Goal: Task Accomplishment & Management: Manage account settings

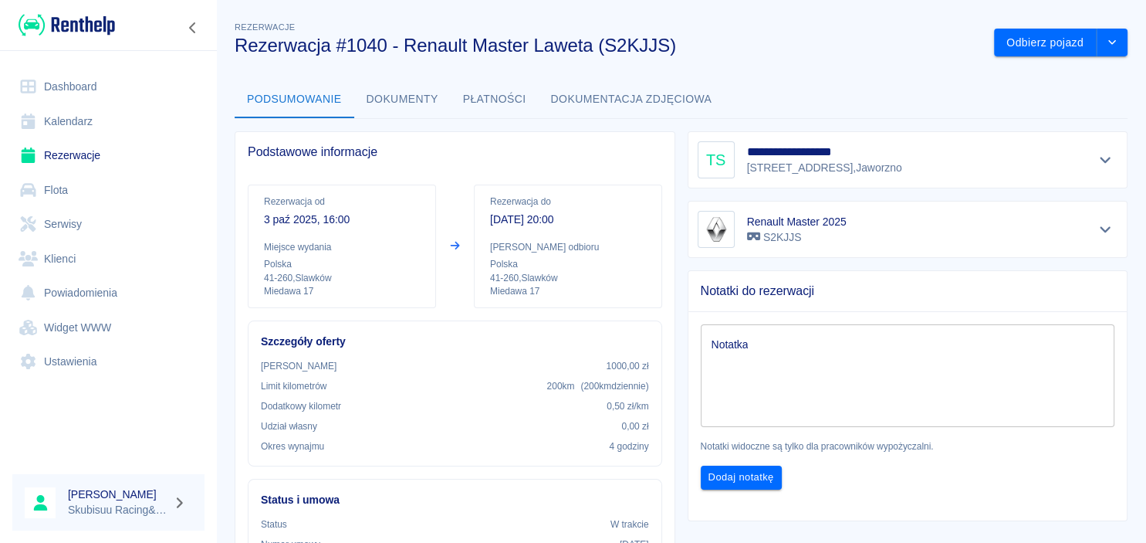
click at [69, 34] on img at bounding box center [67, 24] width 96 height 25
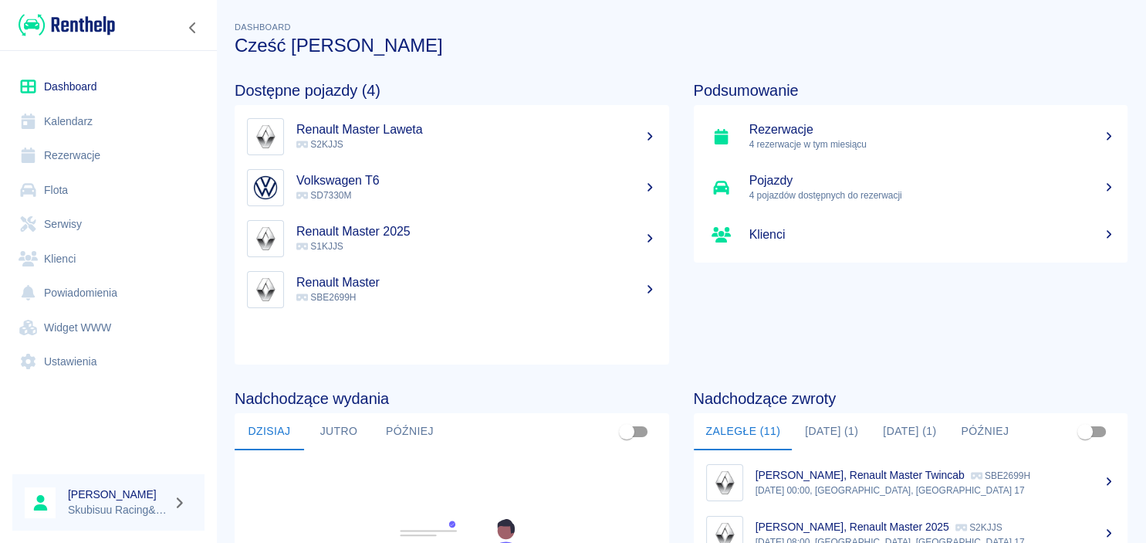
click at [92, 145] on link "Rezerwacje" at bounding box center [108, 155] width 192 height 35
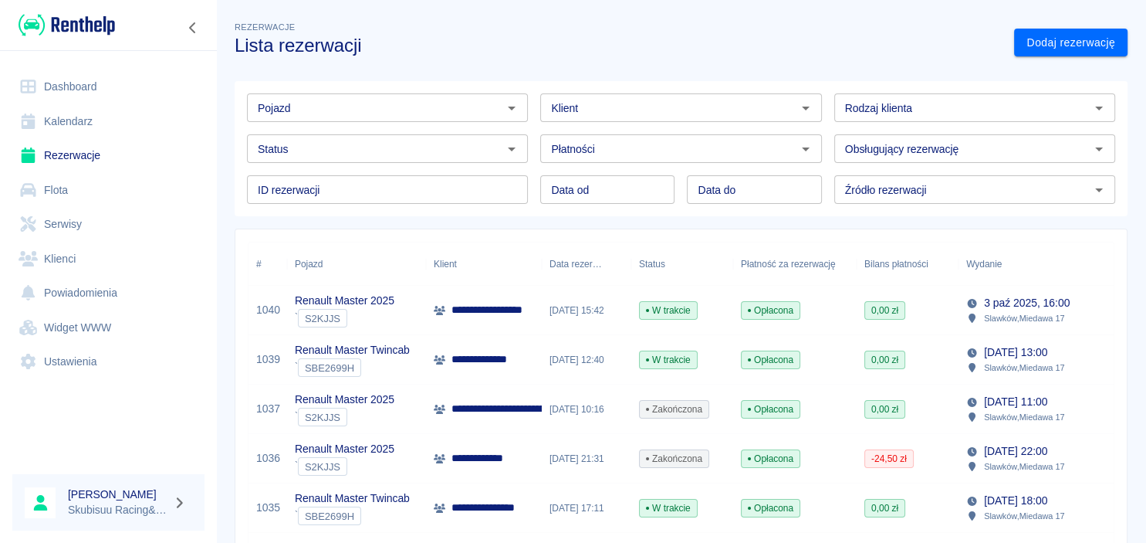
click at [594, 367] on div "[DATE] 12:40" at bounding box center [587, 359] width 90 height 49
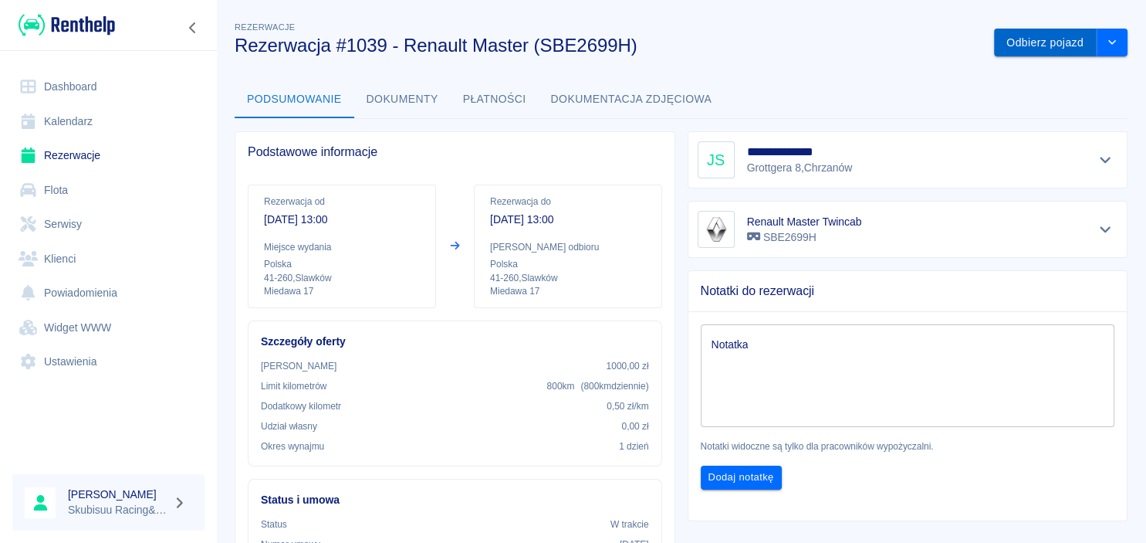
click at [1043, 48] on button "Odbierz pojazd" at bounding box center [1045, 43] width 103 height 29
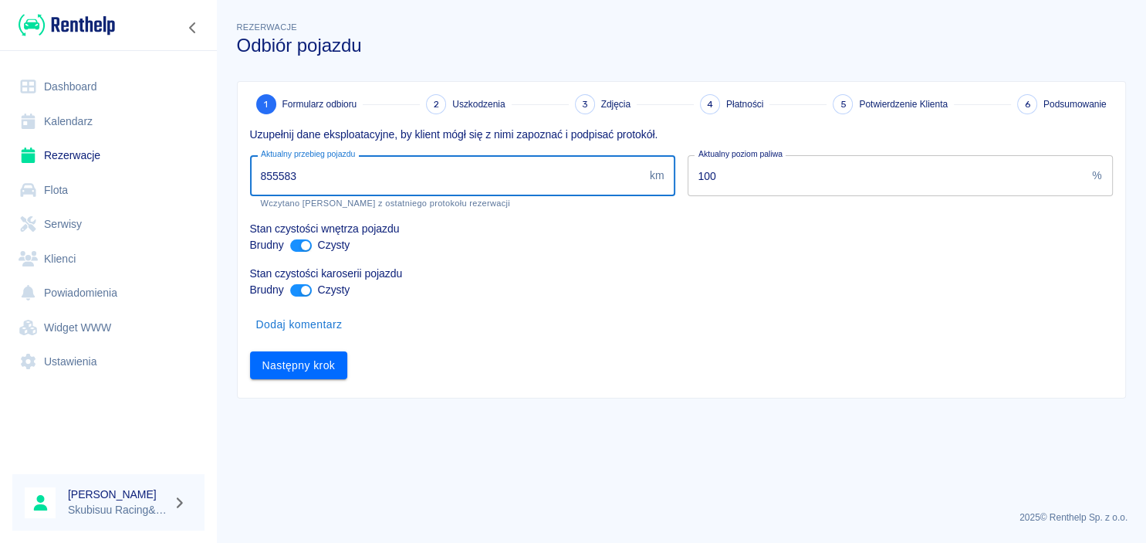
drag, startPoint x: 512, startPoint y: 175, endPoint x: 195, endPoint y: 178, distance: 317.2
click at [250, 178] on input "855583" at bounding box center [447, 175] width 394 height 41
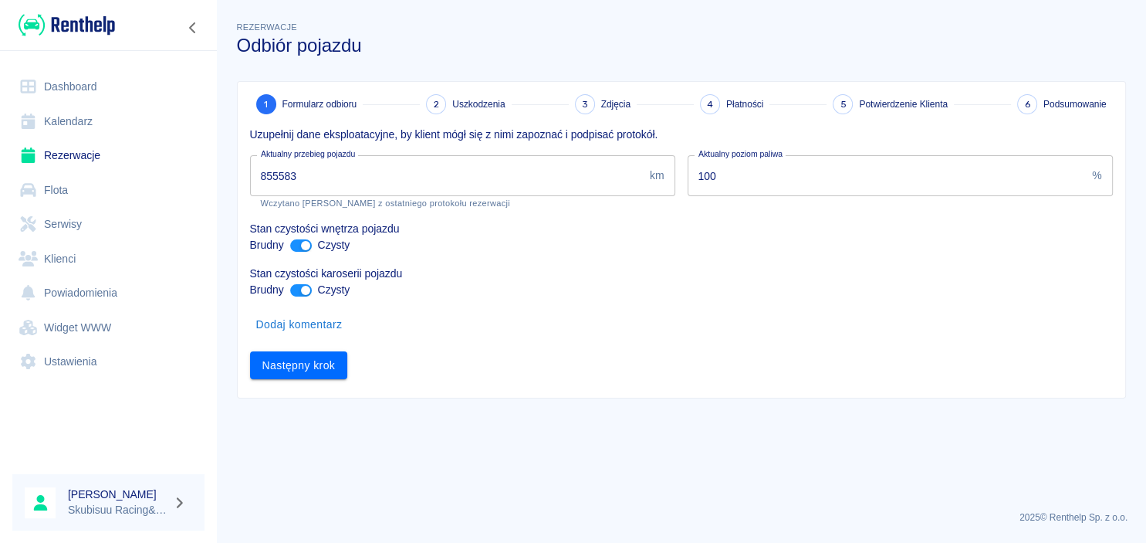
click at [238, 178] on div "Aktualny przebieg pojazdu 855583 km Aktualny przebieg pojazdu Wczytano stan lic…" at bounding box center [457, 176] width 438 height 66
drag, startPoint x: 326, startPoint y: 184, endPoint x: 113, endPoint y: 188, distance: 213.0
click at [250, 188] on input "855583" at bounding box center [447, 175] width 394 height 41
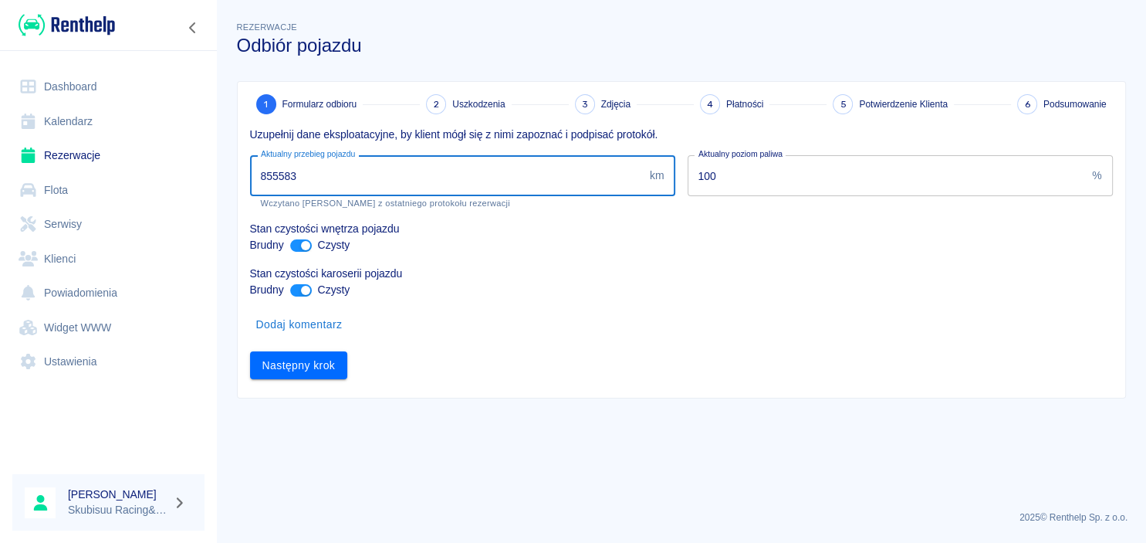
click at [211, 182] on div "Dashboard Kalendarz Rezerwacje Flota Serwisy Klienci Powiadomienia Widget WWW U…" at bounding box center [108, 224] width 217 height 346
drag, startPoint x: 306, startPoint y: 180, endPoint x: 273, endPoint y: 174, distance: 33.6
click at [273, 174] on input "855583" at bounding box center [447, 175] width 394 height 41
type input "856321"
click at [307, 344] on div "Następny krok" at bounding box center [675, 359] width 875 height 41
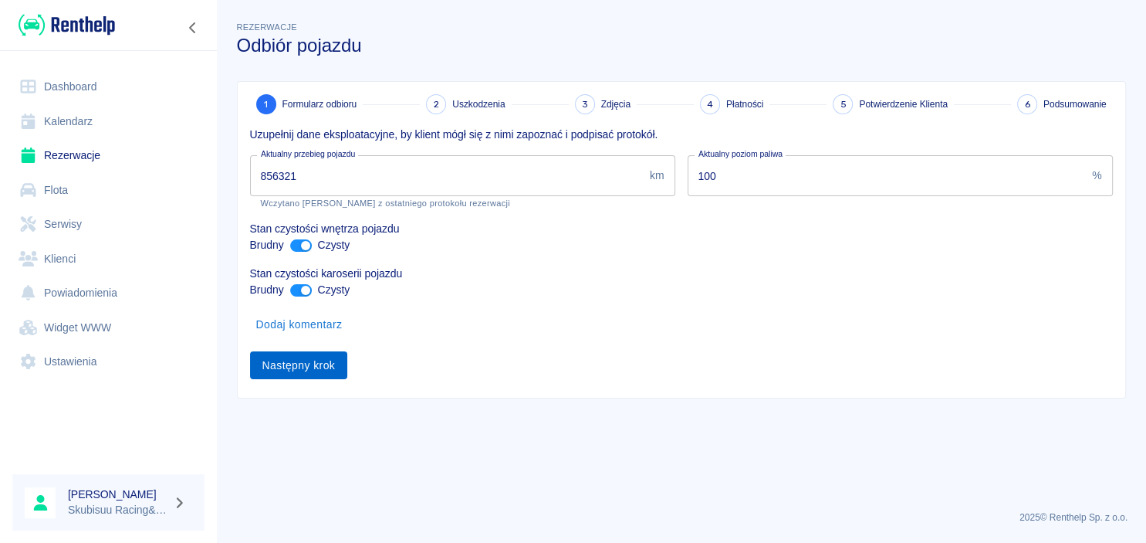
click at [292, 366] on button "Następny krok" at bounding box center [299, 365] width 98 height 29
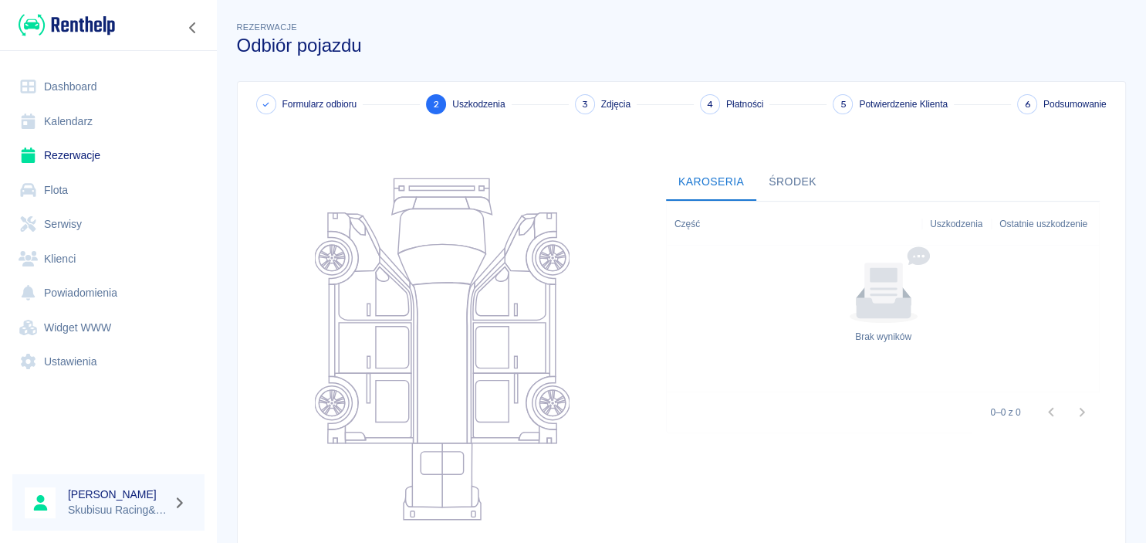
scroll to position [194, 0]
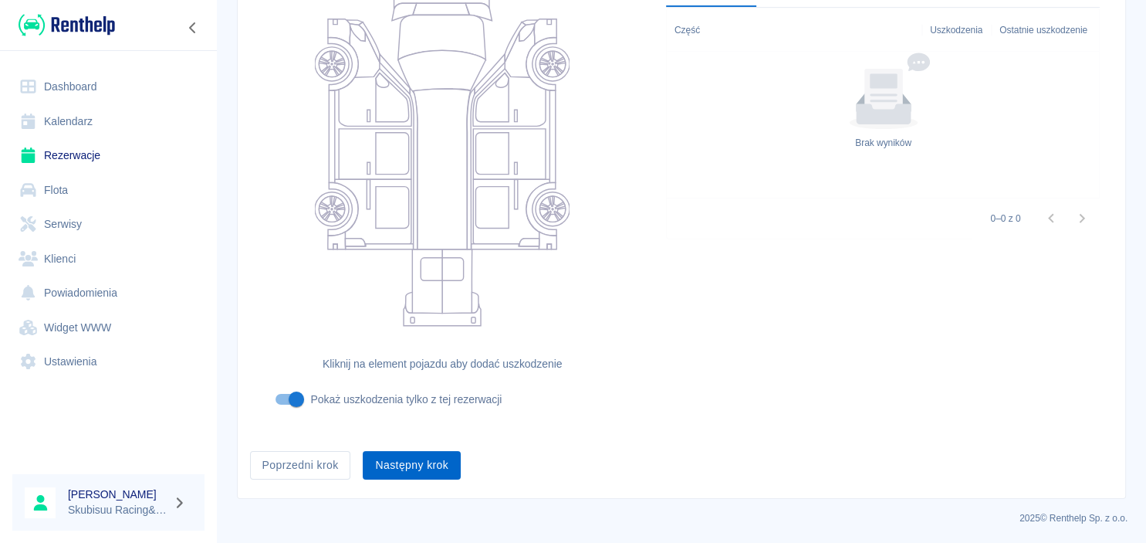
click at [421, 468] on button "Następny krok" at bounding box center [412, 465] width 98 height 29
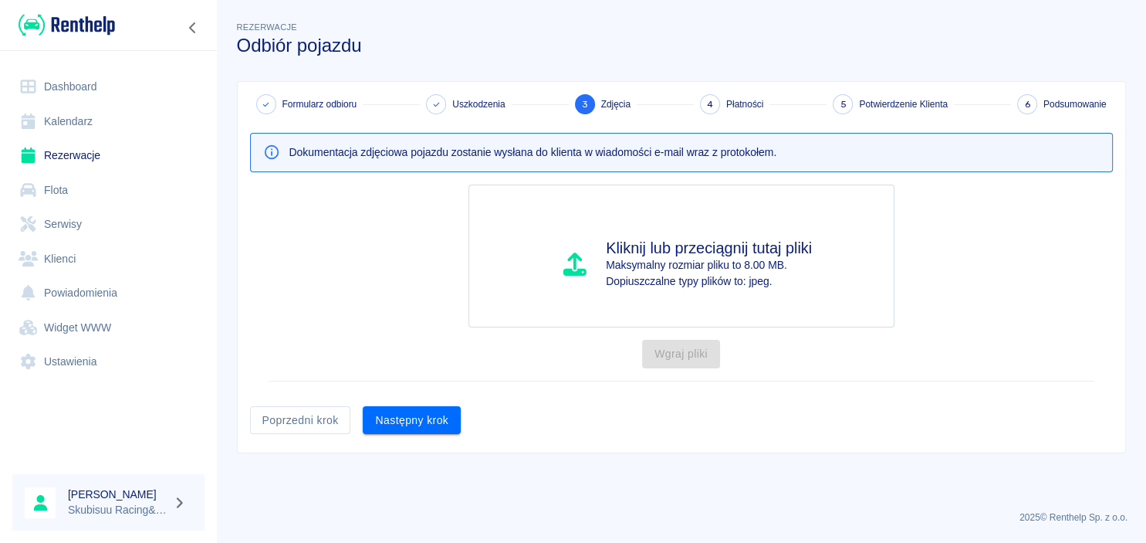
scroll to position [0, 0]
click at [432, 431] on button "Następny krok" at bounding box center [412, 420] width 98 height 29
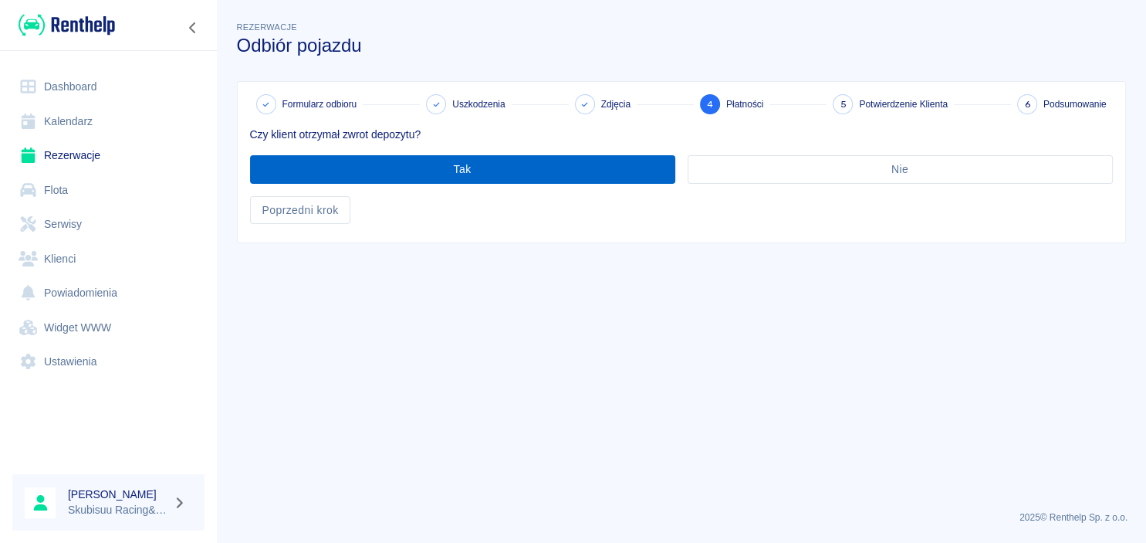
click at [510, 164] on button "Tak" at bounding box center [462, 169] width 425 height 29
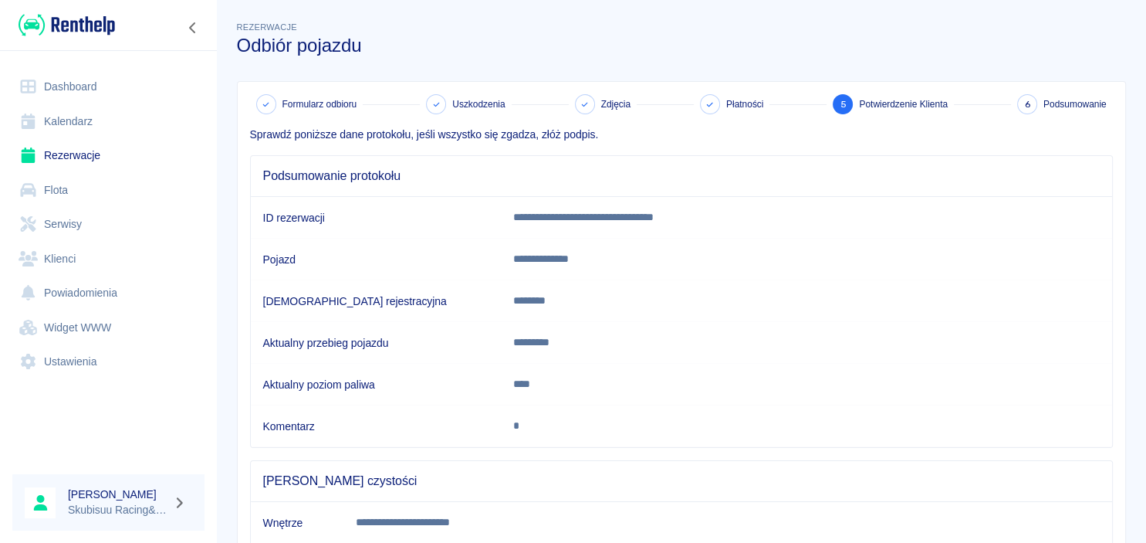
scroll to position [282, 0]
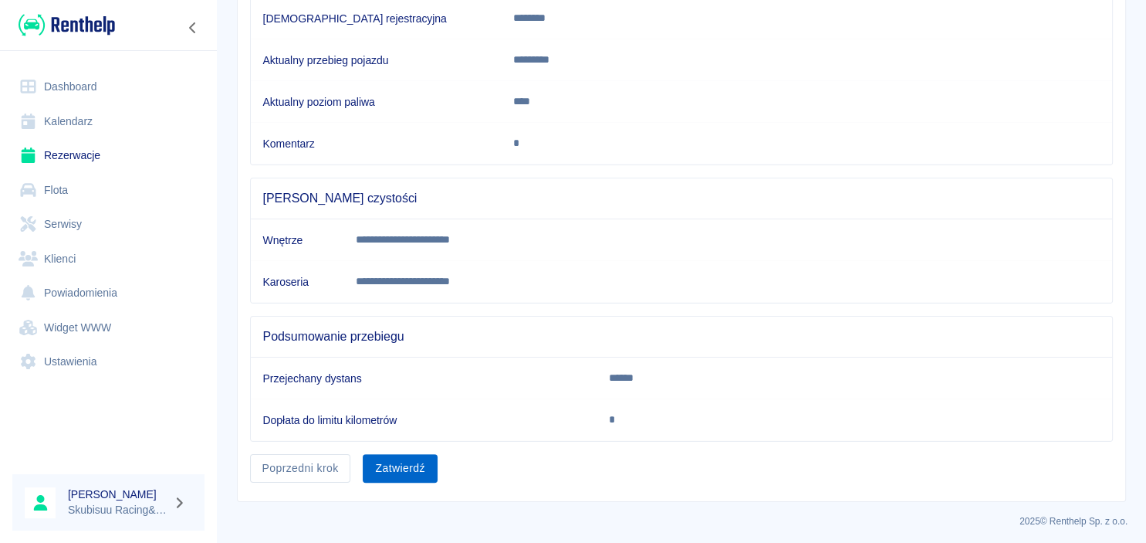
click at [403, 472] on button "Zatwierdź" at bounding box center [400, 468] width 74 height 29
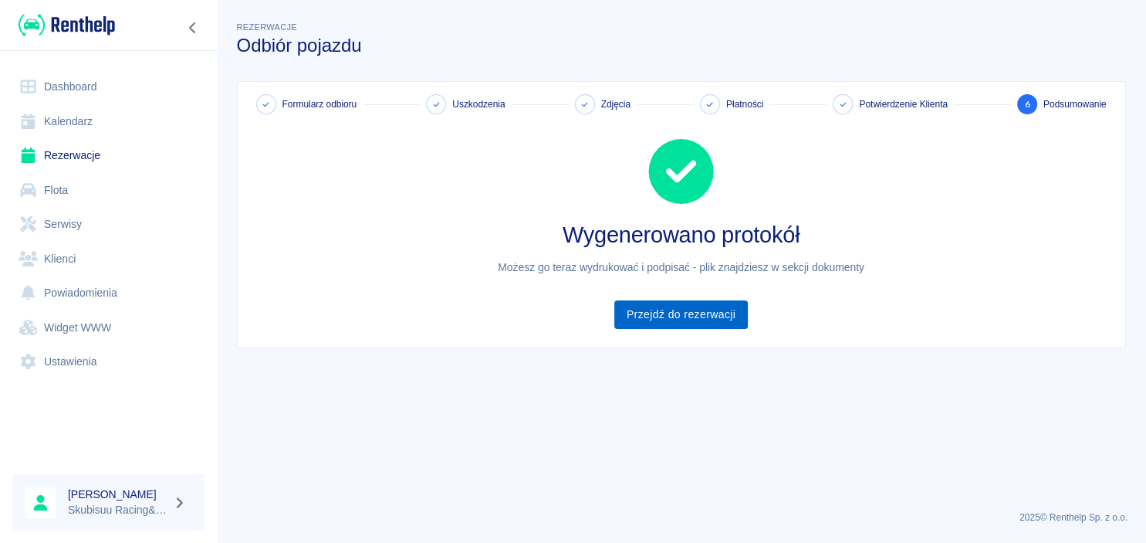
click at [729, 315] on link "Przejdź do rezerwacji" at bounding box center [681, 314] width 134 height 29
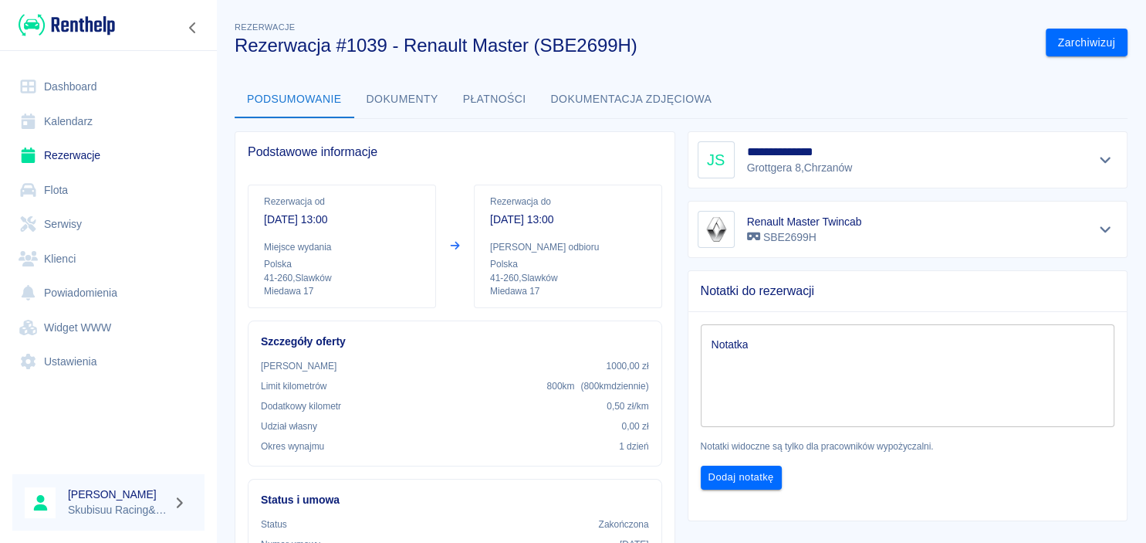
click at [58, 73] on link "Dashboard" at bounding box center [108, 86] width 192 height 35
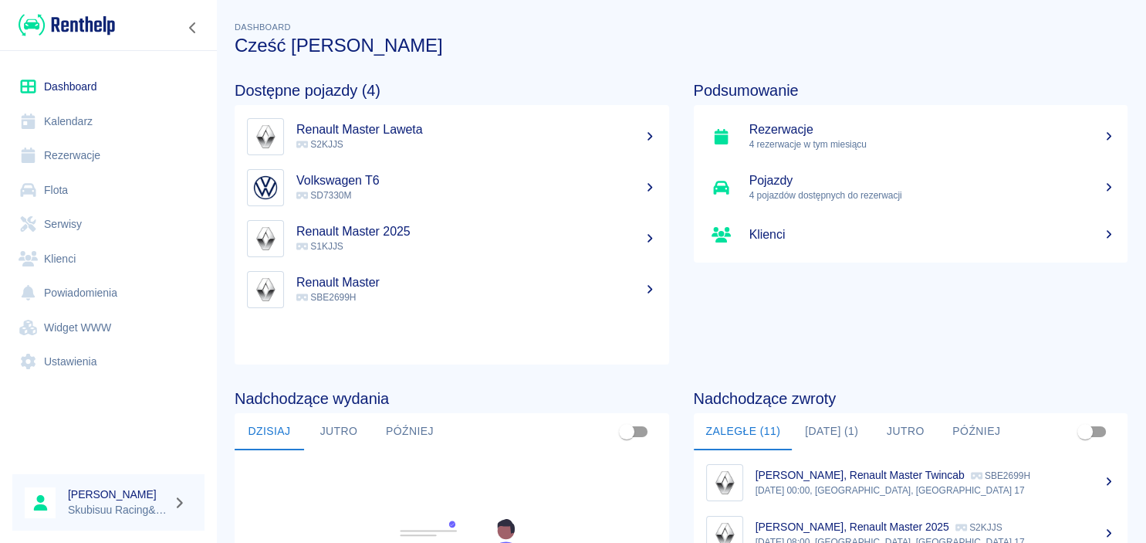
click at [356, 295] on span "SBE2699H" at bounding box center [325, 297] width 59 height 11
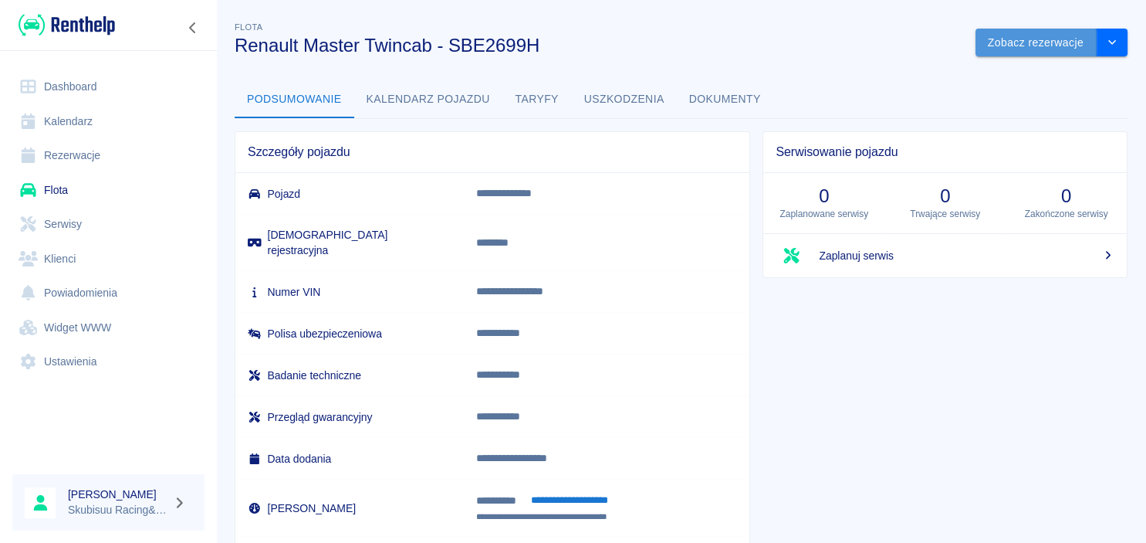
click at [1017, 38] on button "Zobacz rezerwacje" at bounding box center [1035, 43] width 121 height 29
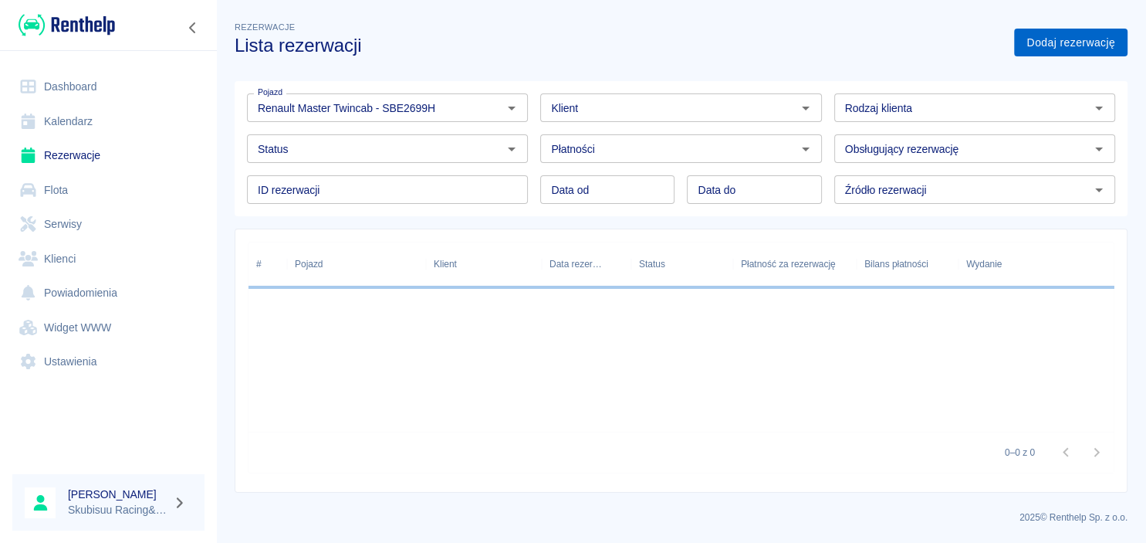
click at [1055, 43] on link "Dodaj rezerwację" at bounding box center [1070, 43] width 113 height 29
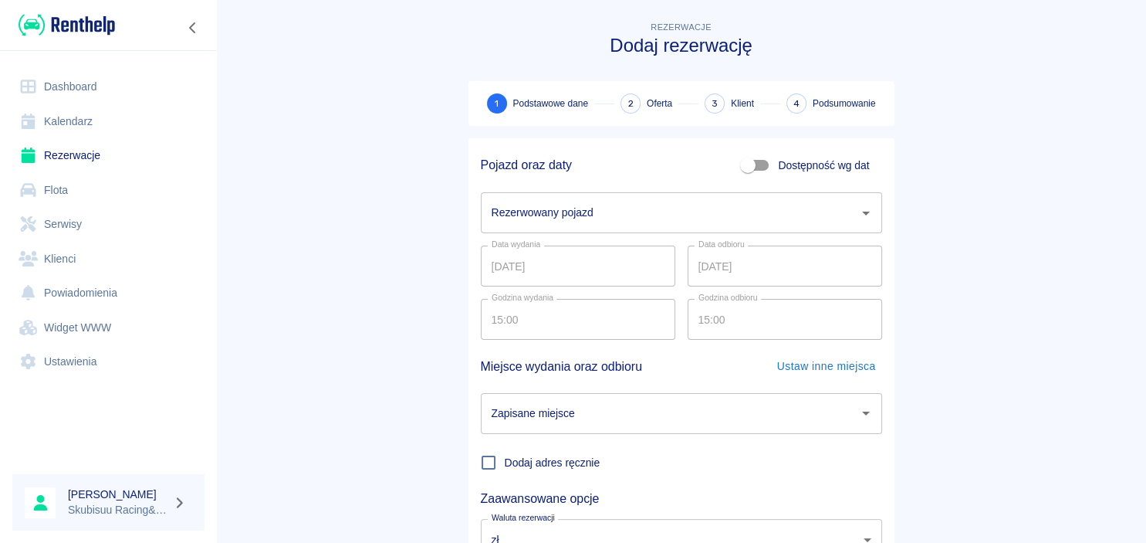
click at [600, 214] on input "Rezerwowany pojazd" at bounding box center [670, 212] width 364 height 27
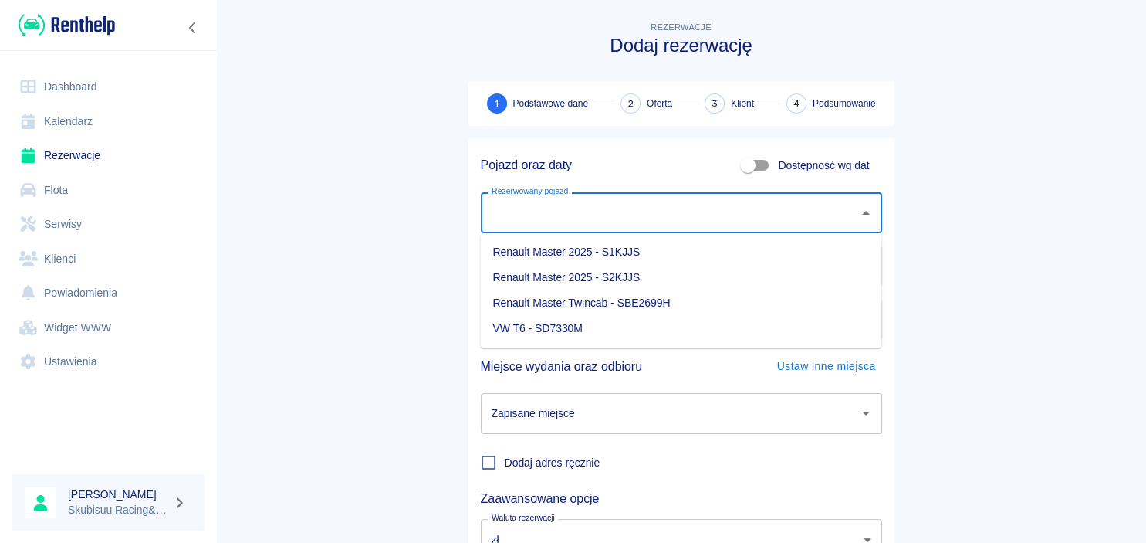
click at [597, 303] on li "Renault Master Twincab - SBE2699H" at bounding box center [680, 302] width 401 height 25
type input "Renault Master Twincab - SBE2699H"
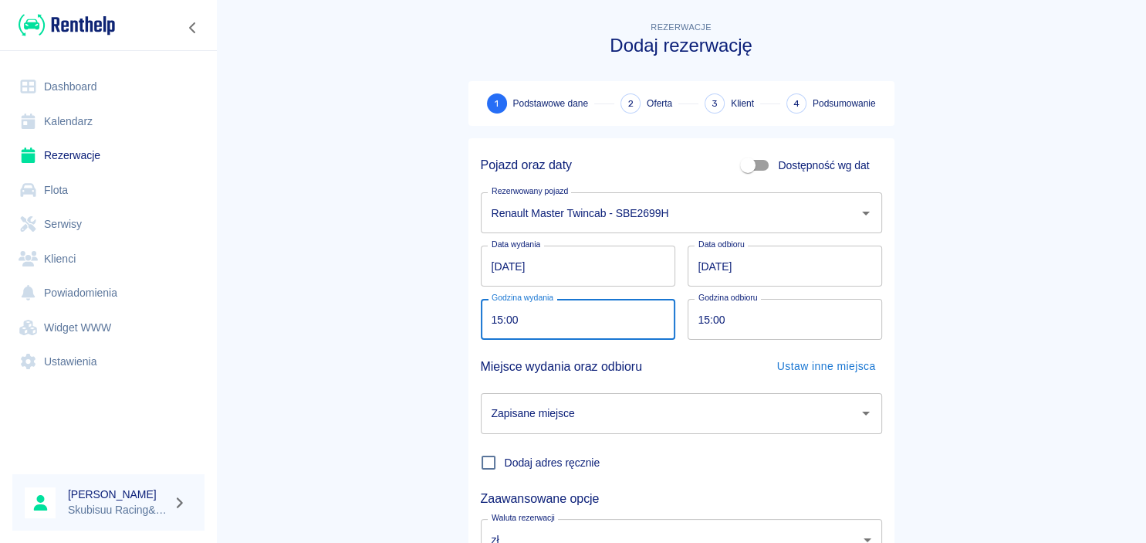
drag, startPoint x: 542, startPoint y: 322, endPoint x: 526, endPoint y: 326, distance: 16.7
click at [519, 324] on input "15:00" at bounding box center [573, 319] width 184 height 41
click at [554, 324] on input "15:00" at bounding box center [573, 319] width 184 height 41
click at [647, 322] on input "15:00" at bounding box center [573, 319] width 184 height 41
click at [752, 325] on input "15:00" at bounding box center [780, 319] width 184 height 41
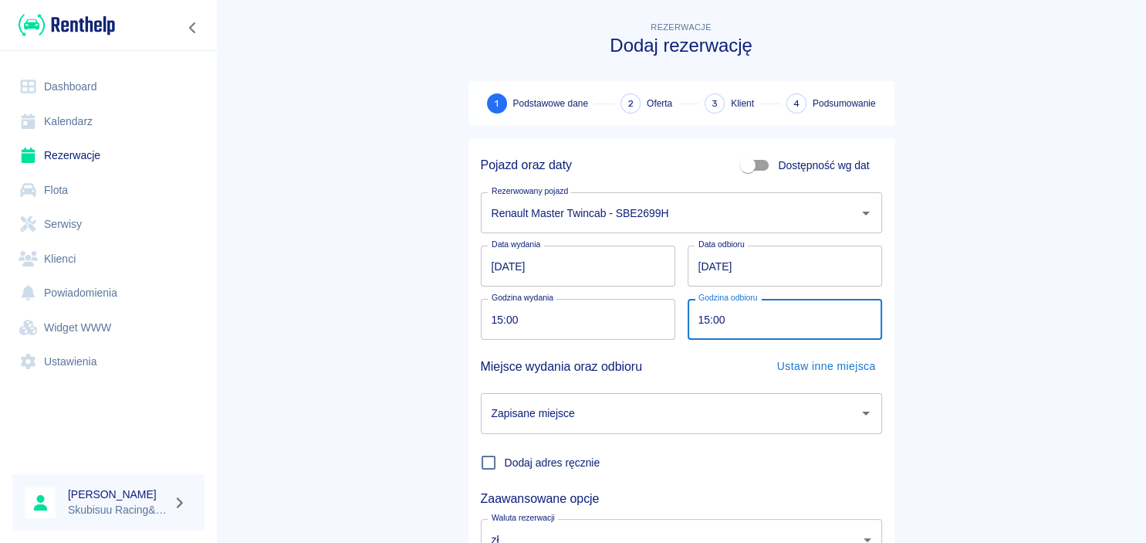
click at [735, 319] on input "15:00" at bounding box center [780, 319] width 184 height 41
type input "00:00"
click at [706, 266] on input "[DATE]" at bounding box center [785, 265] width 194 height 41
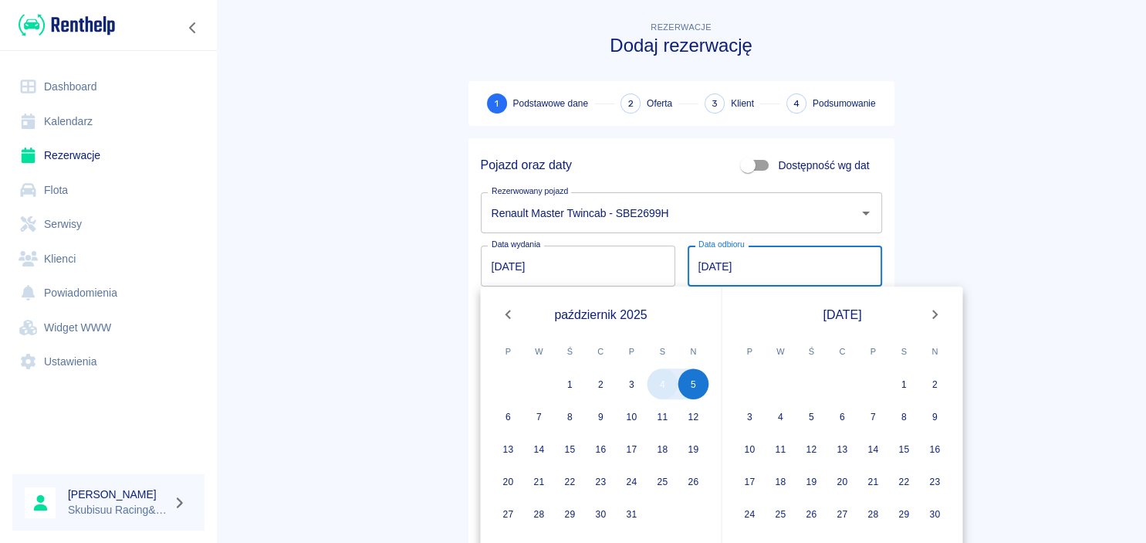
click at [663, 381] on button "4" at bounding box center [662, 383] width 31 height 31
type input "DD.MM.YYYY"
click at [766, 268] on input "DD.MM.YYYY" at bounding box center [785, 265] width 194 height 41
click at [668, 387] on button "4" at bounding box center [662, 383] width 31 height 31
type input "[DATE]"
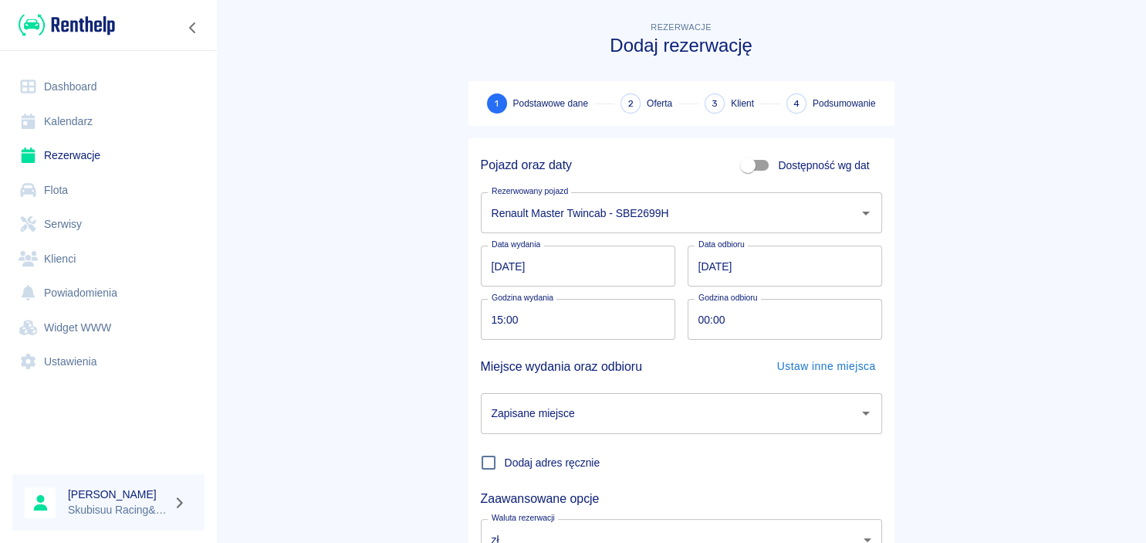
scroll to position [127, 0]
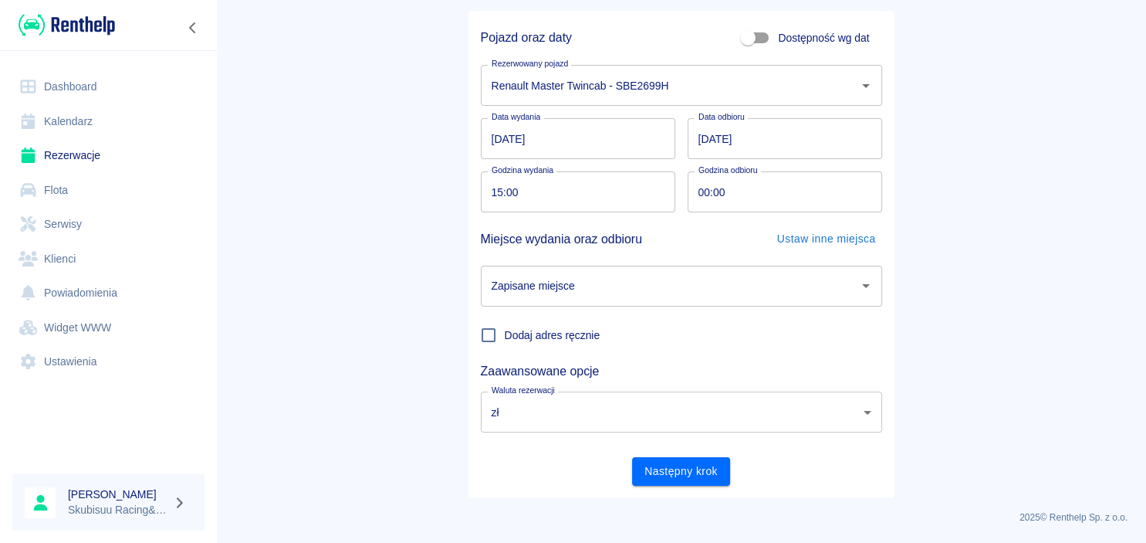
click at [570, 286] on input "Zapisane miejsce" at bounding box center [670, 285] width 364 height 27
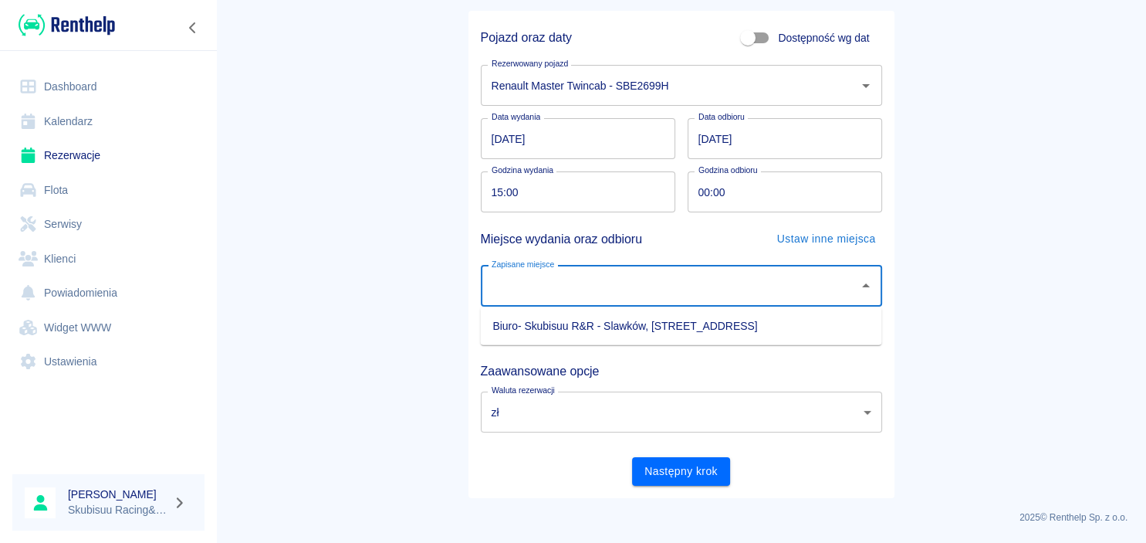
click at [572, 326] on li "Biuro- Skubisuu R&R - Slawków, [STREET_ADDRESS]" at bounding box center [680, 325] width 401 height 25
type input "Biuro- Skubisuu R&R - Slawków, [STREET_ADDRESS]"
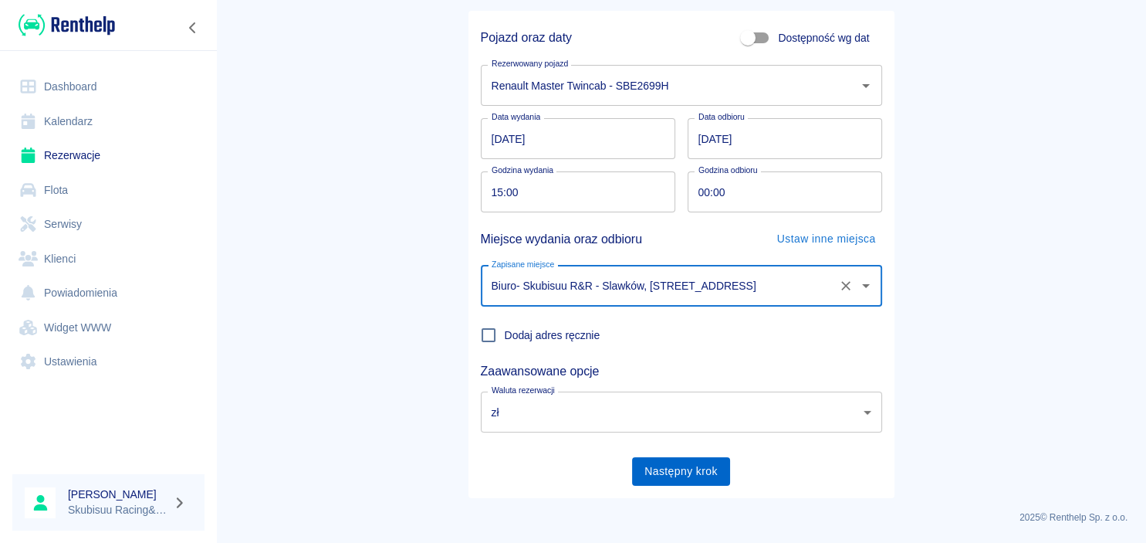
click at [680, 467] on button "Następny krok" at bounding box center [681, 471] width 98 height 29
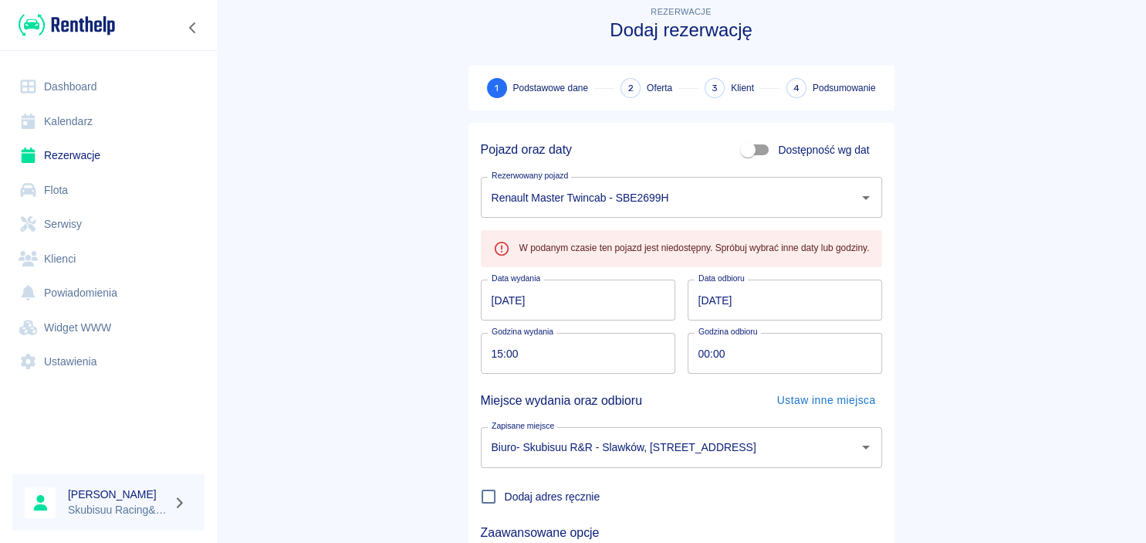
scroll to position [0, 0]
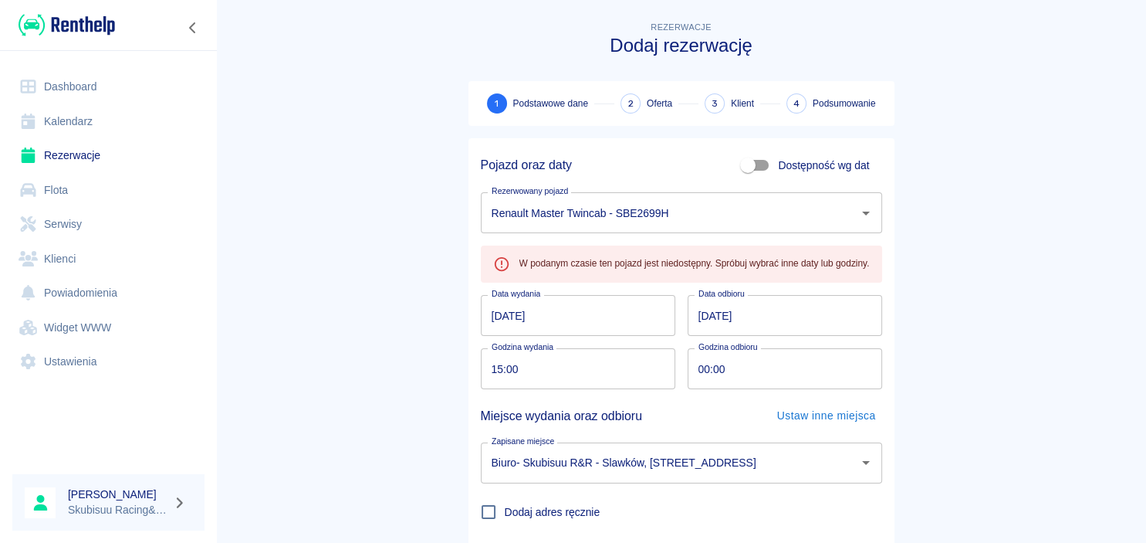
click at [708, 378] on input "00:00" at bounding box center [780, 368] width 184 height 41
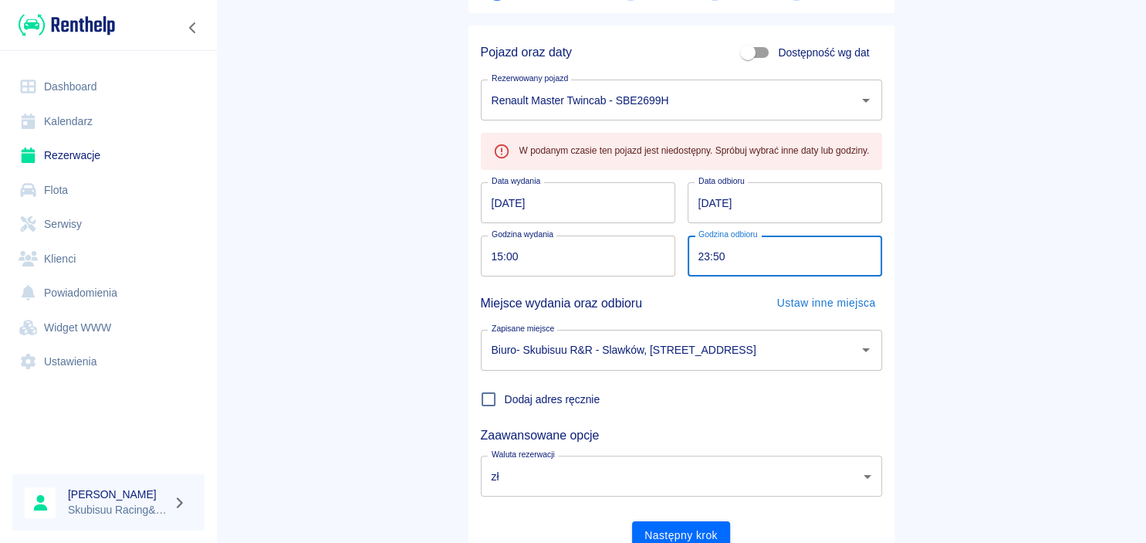
scroll to position [189, 0]
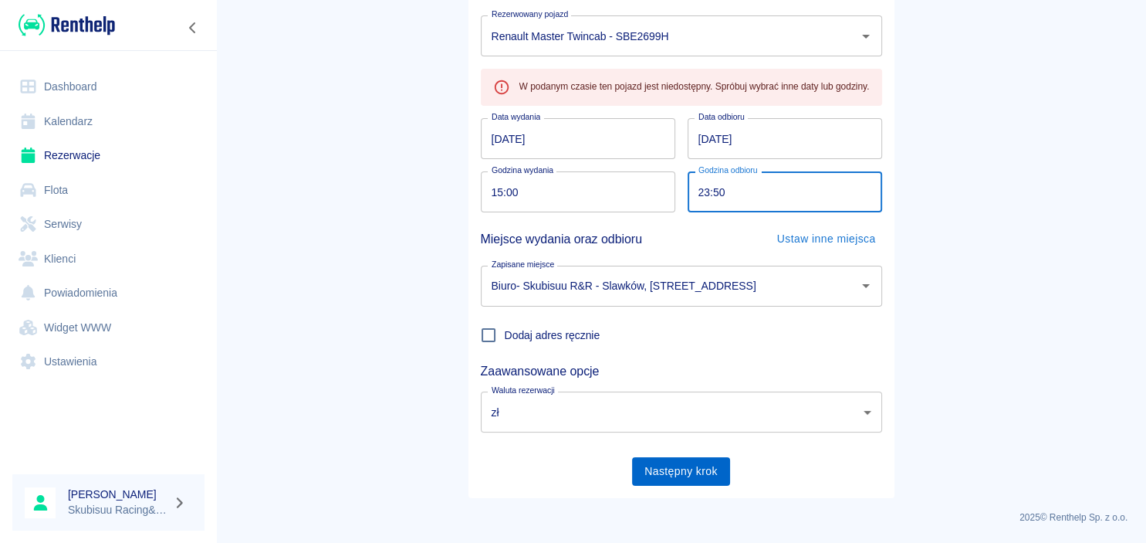
type input "23:50"
click at [677, 468] on button "Następny krok" at bounding box center [681, 471] width 98 height 29
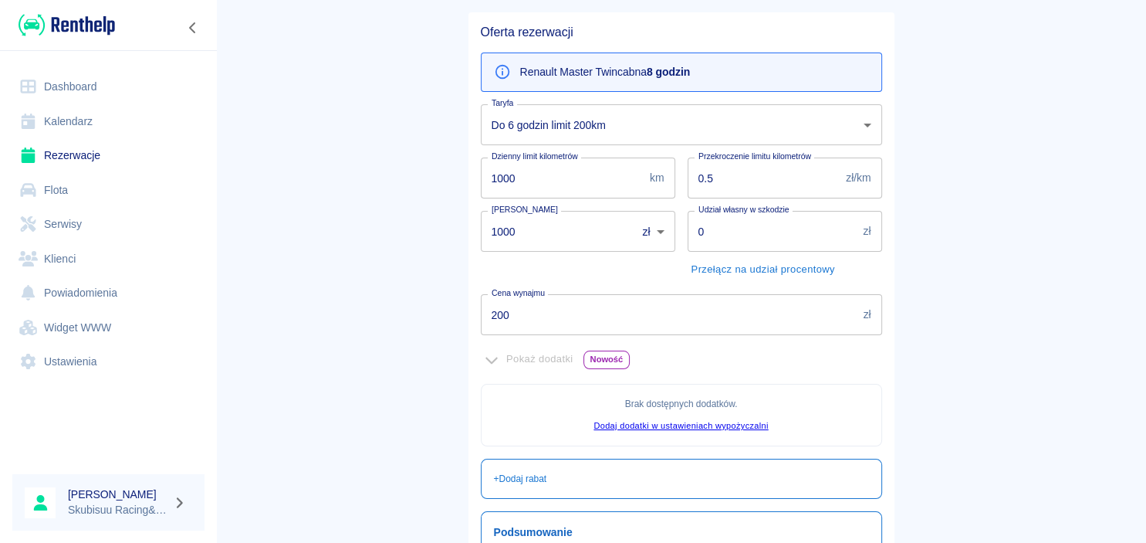
scroll to position [125, 0]
click at [637, 147] on div "Dzienny limit kilometrów 1000 km Dzienny limit kilometrów" at bounding box center [571, 172] width 207 height 53
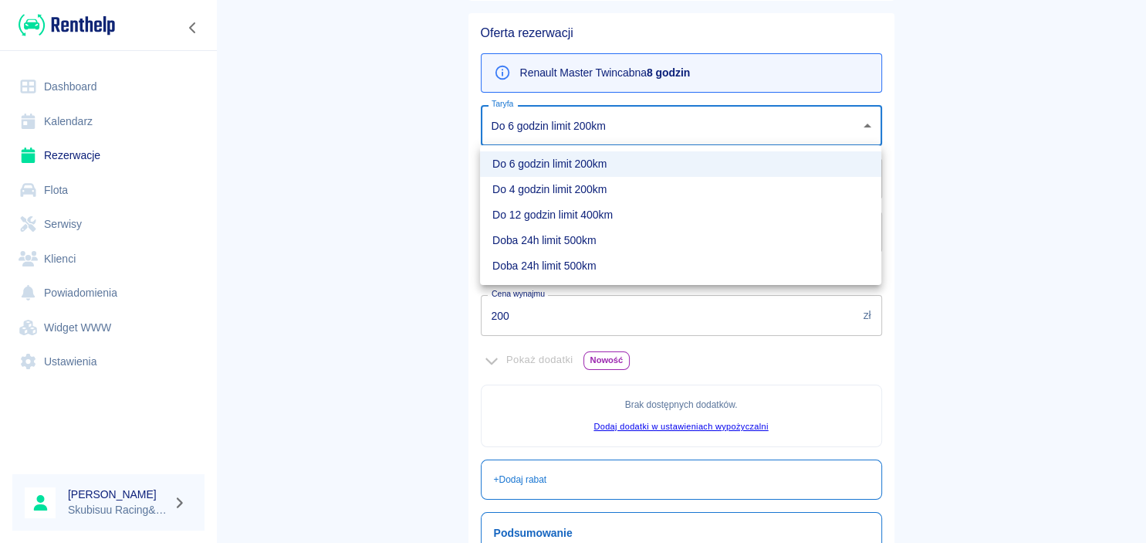
click at [642, 129] on body "Używamy plików Cookies, by zapewnić Ci najlepsze możliwe doświadczenie. Aby dow…" at bounding box center [573, 271] width 1146 height 543
click at [431, 199] on div at bounding box center [573, 271] width 1146 height 543
click at [619, 117] on body "Używamy plików Cookies, by zapewnić Ci najlepsze możliwe doświadczenie. Aby dow…" at bounding box center [573, 271] width 1146 height 543
click at [454, 195] on div at bounding box center [573, 271] width 1146 height 543
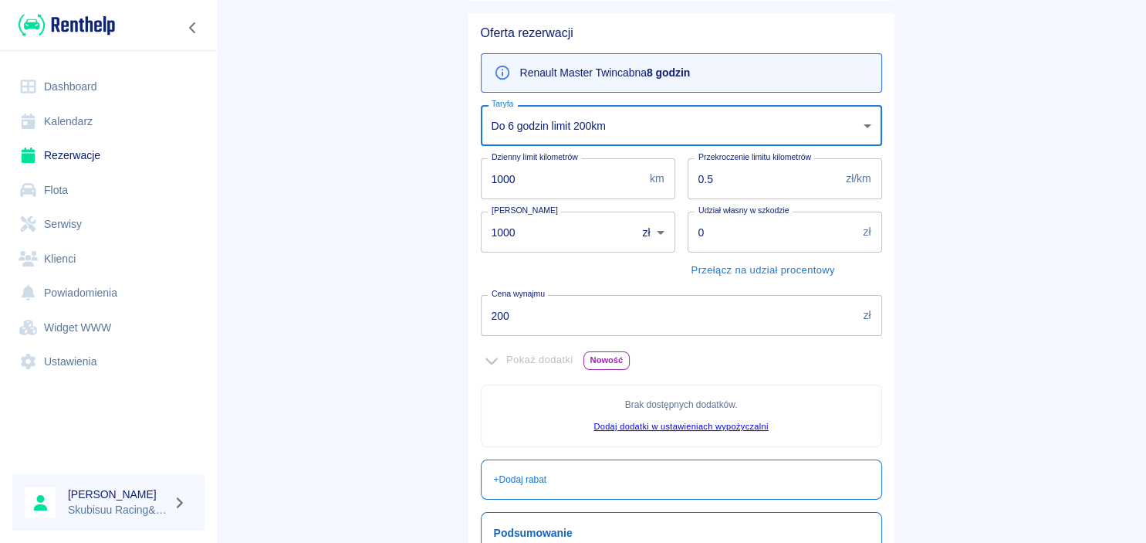
click at [582, 126] on body "Używamy plików Cookies, by zapewnić Ci najlepsze możliwe doświadczenie. Aby dow…" at bounding box center [573, 271] width 1146 height 543
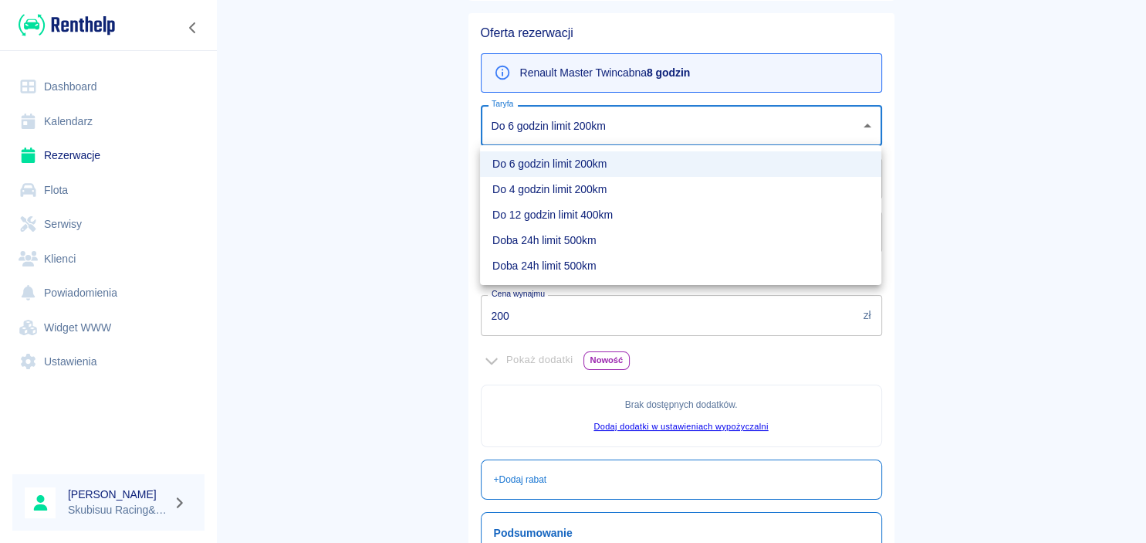
drag, startPoint x: 570, startPoint y: 215, endPoint x: 570, endPoint y: 224, distance: 9.3
click at [572, 215] on li "Do 12 godzin limit 400km" at bounding box center [680, 214] width 401 height 25
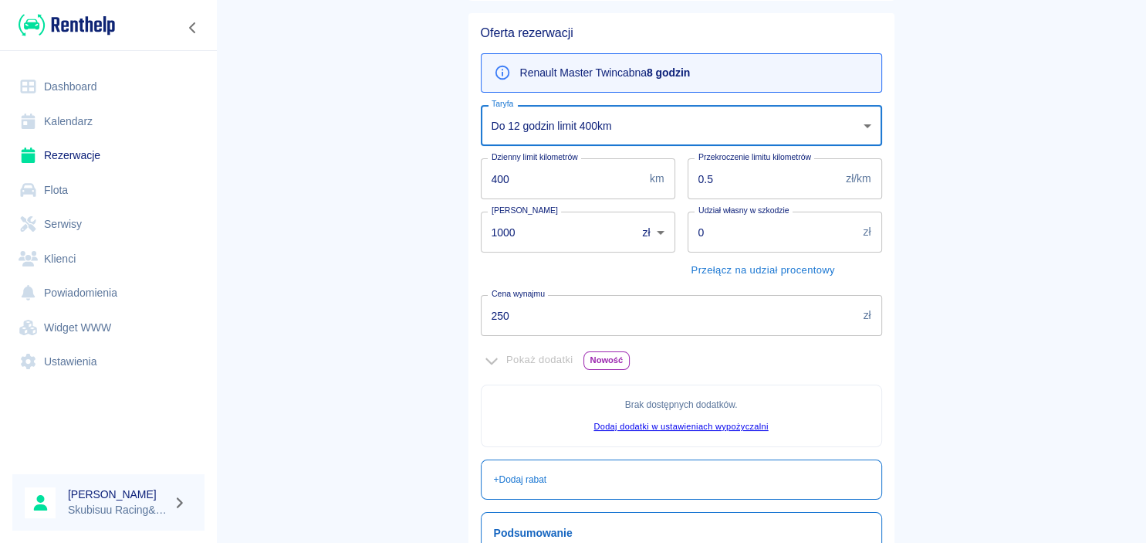
type input "e41b192c-a9a0-4c5c-b0e2-092b772a20e1"
type input "400"
type input "250"
click at [605, 118] on body "Używamy plików Cookies, by zapewnić Ci najlepsze możliwe doświadczenie. Aby dow…" at bounding box center [573, 271] width 1146 height 543
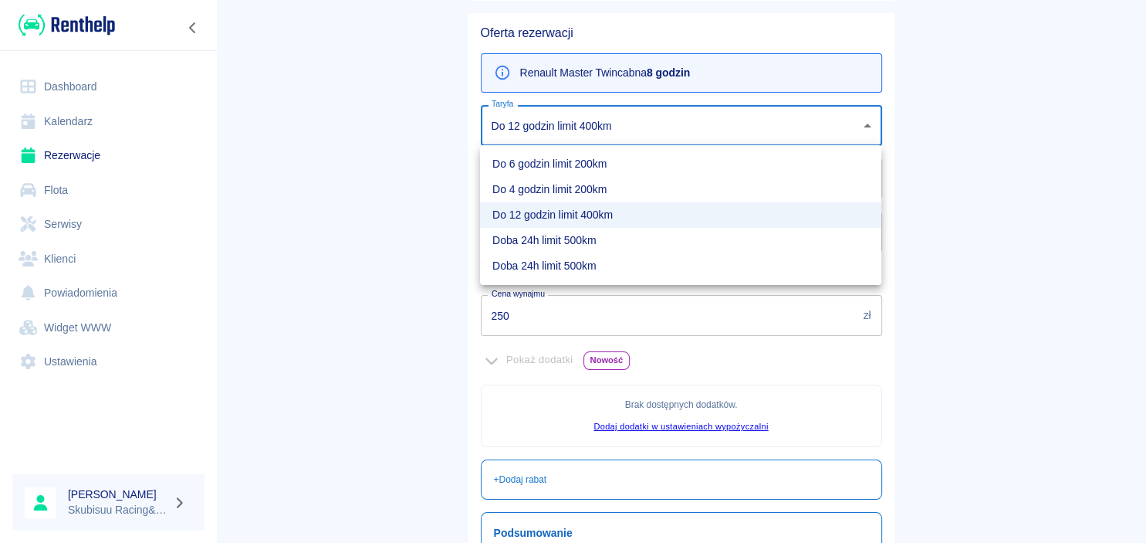
click at [600, 209] on li "Do 12 godzin limit 400km" at bounding box center [680, 214] width 401 height 25
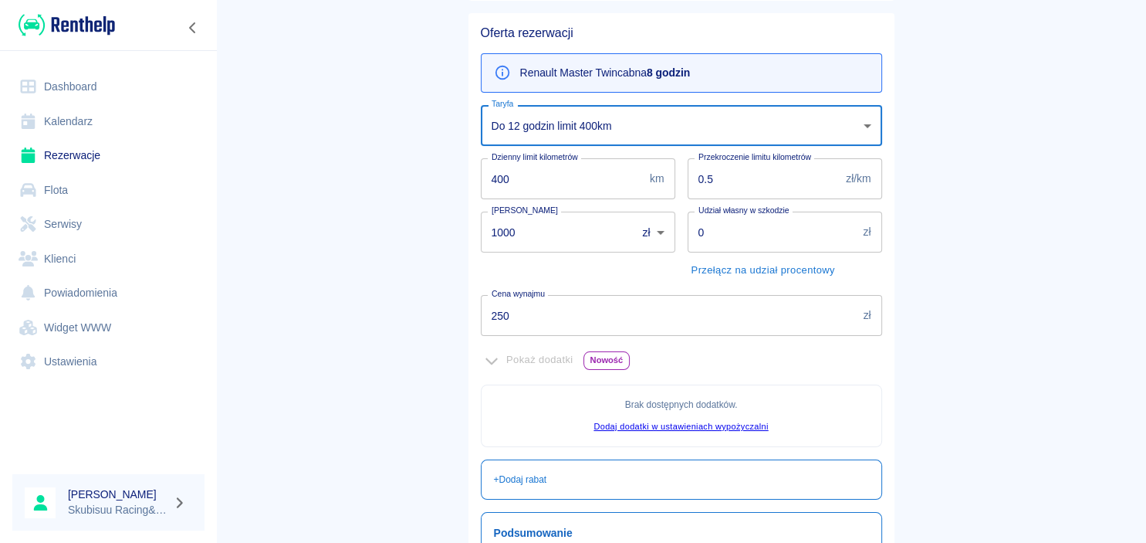
click at [618, 128] on body "Używamy plików Cookies, by zapewnić Ci najlepsze możliwe doświadczenie. Aby dow…" at bounding box center [573, 271] width 1146 height 543
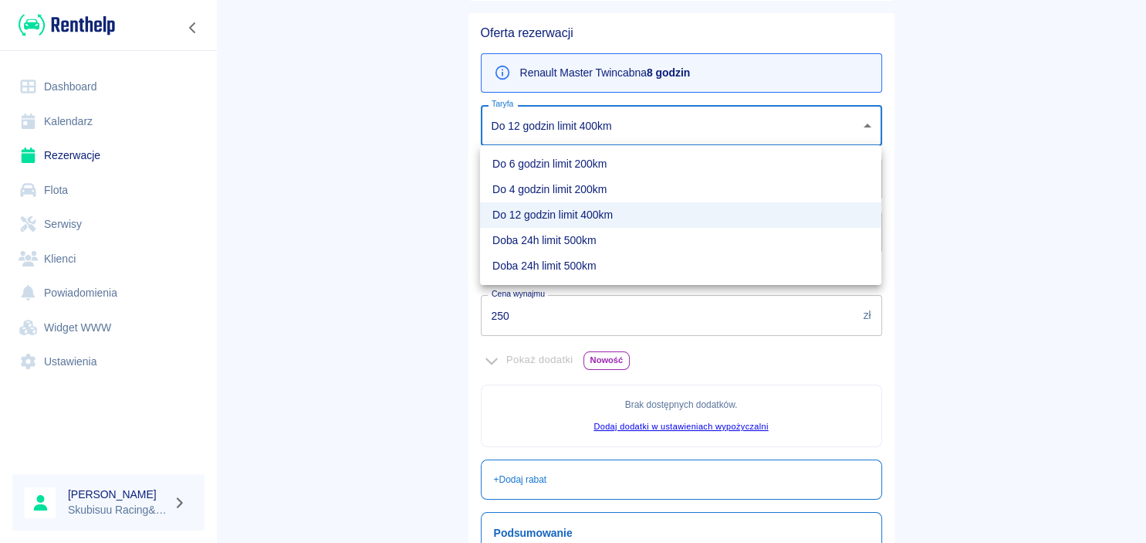
click at [646, 240] on li "Doba 24h limit 500km" at bounding box center [680, 240] width 401 height 25
type input "a08d3726-9870-4ae5-920b-28e3fe3b3ec9"
type input "500"
type input "300"
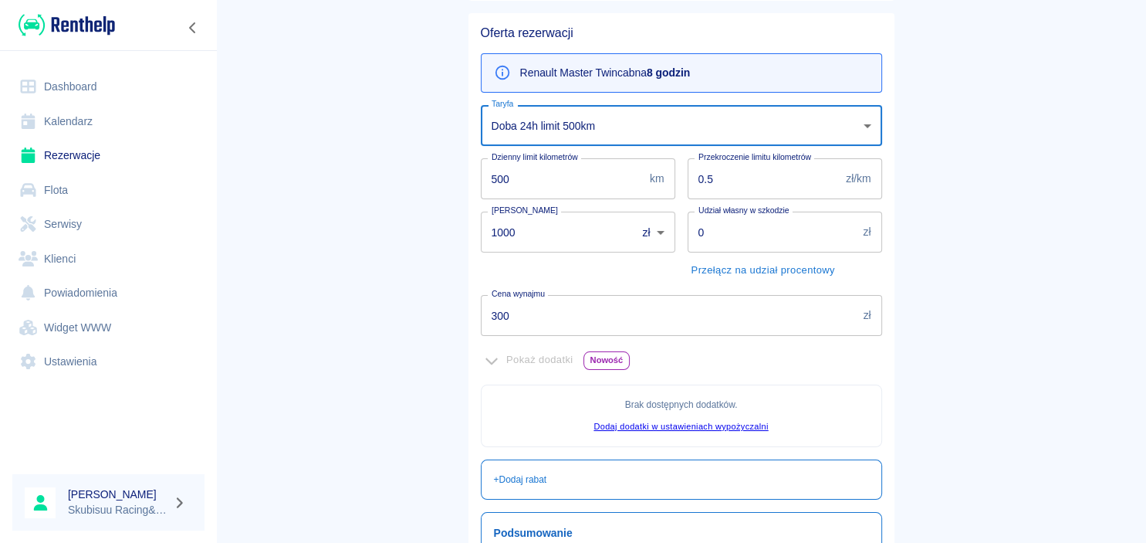
click at [657, 122] on body "Używamy plików Cookies, by zapewnić Ci najlepsze możliwe doświadczenie. Aby dow…" at bounding box center [573, 271] width 1146 height 543
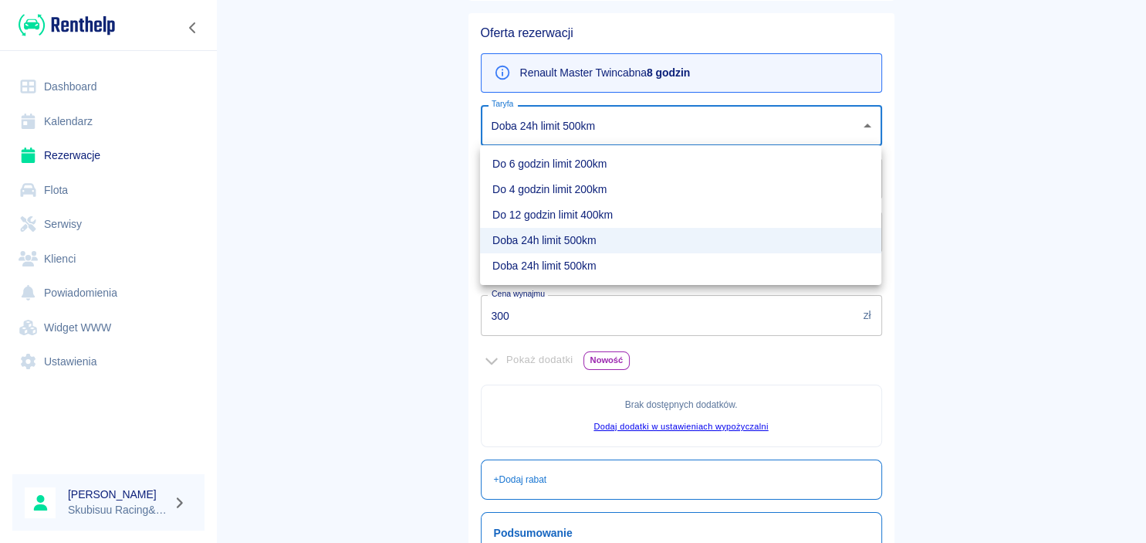
click at [628, 237] on li "Doba 24h limit 500km" at bounding box center [680, 240] width 401 height 25
click at [633, 127] on body "Używamy plików Cookies, by zapewnić Ci najlepsze możliwe doświadczenie. Aby dow…" at bounding box center [573, 271] width 1146 height 543
click at [600, 236] on li "Doba 24h limit 500km" at bounding box center [680, 240] width 401 height 25
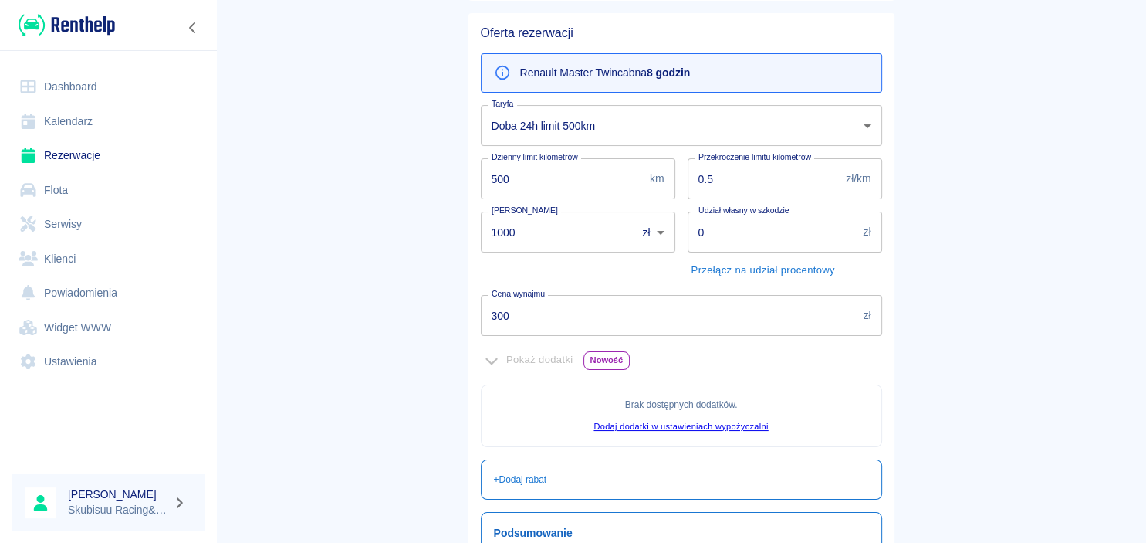
click at [357, 205] on main "Rezerwacje Dodaj rezerwację Podstawowe dane 2 Oferta 3 Klient 4 Podsumowanie Of…" at bounding box center [681, 308] width 930 height 828
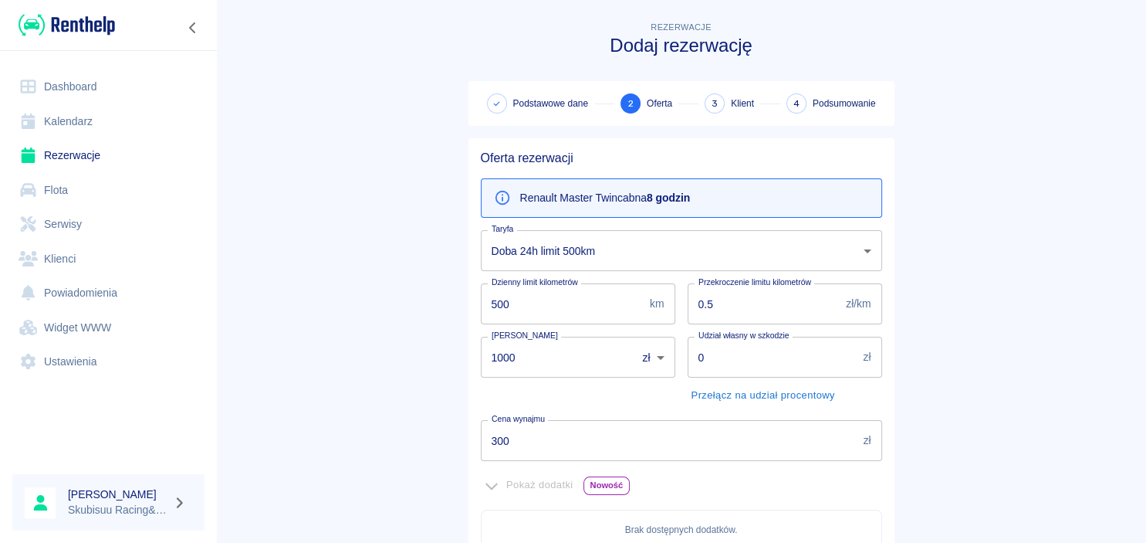
scroll to position [347, 0]
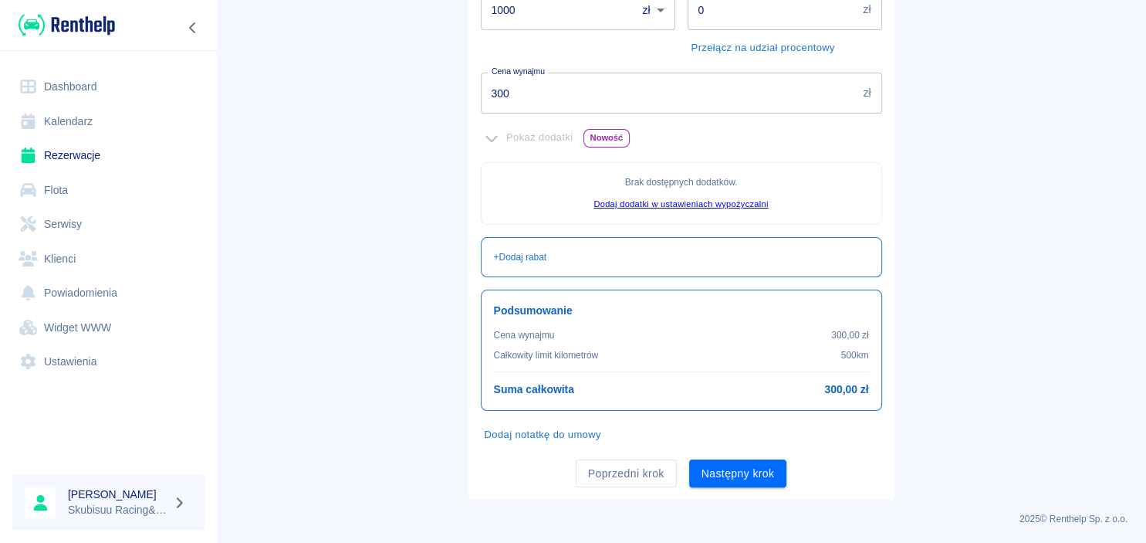
click at [747, 471] on button "Następny krok" at bounding box center [738, 473] width 98 height 29
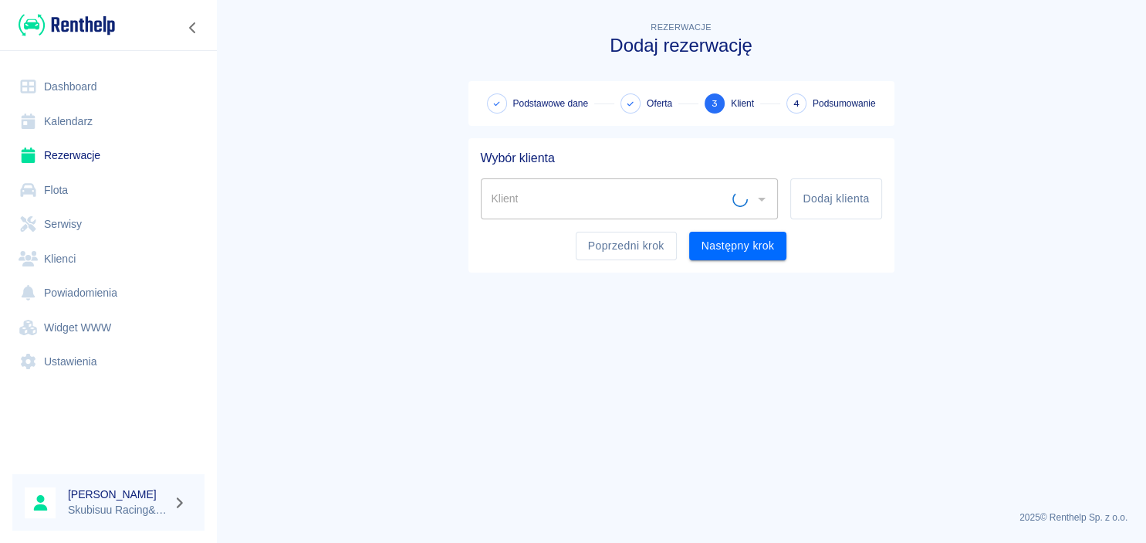
scroll to position [0, 0]
click at [859, 189] on button "Dodaj klienta" at bounding box center [835, 198] width 91 height 41
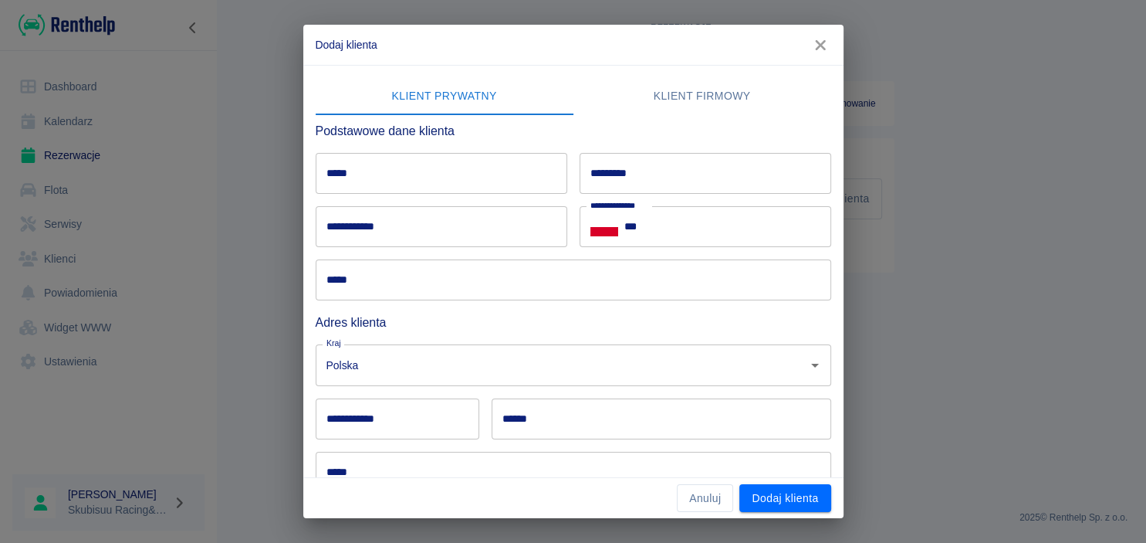
click at [370, 207] on input "**********" at bounding box center [442, 226] width 252 height 41
click at [523, 177] on input "*****" at bounding box center [442, 173] width 252 height 41
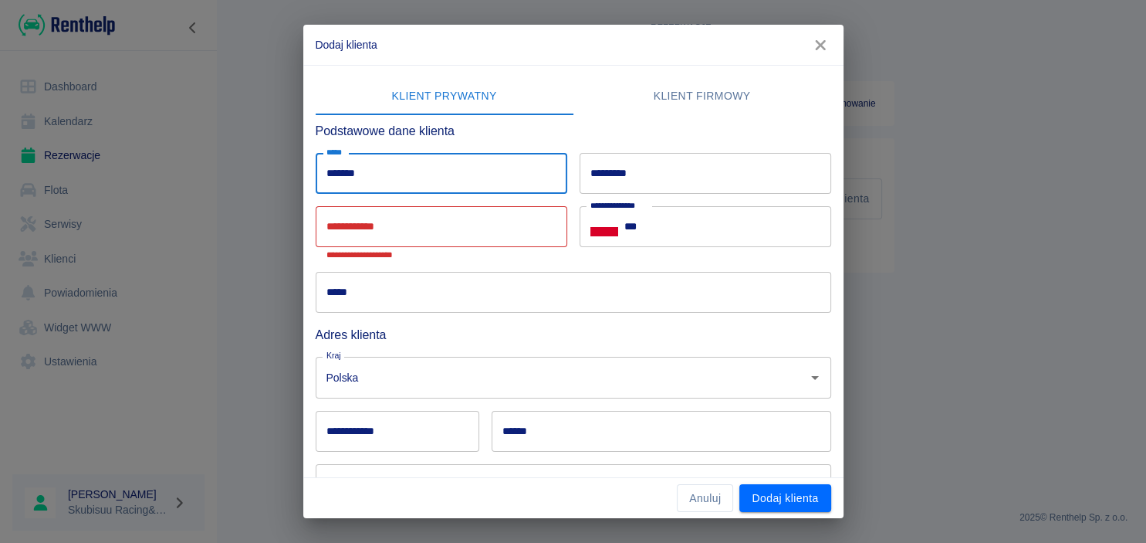
click at [619, 176] on input "*********" at bounding box center [706, 173] width 252 height 41
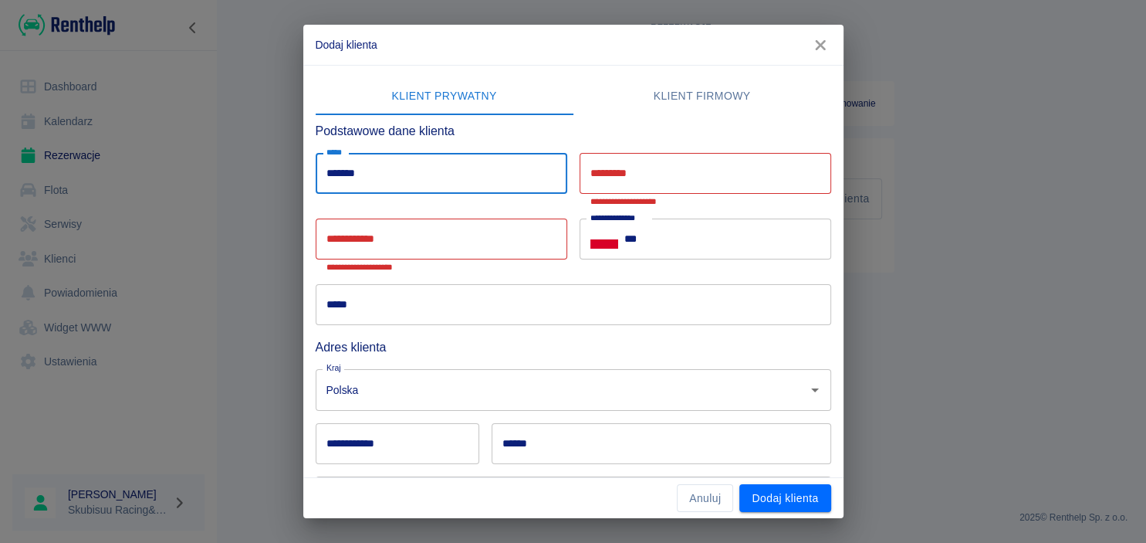
drag, startPoint x: 411, startPoint y: 177, endPoint x: 214, endPoint y: 177, distance: 197.6
click at [316, 177] on input "*******" at bounding box center [442, 173] width 252 height 41
type input "******"
click at [667, 184] on input "*********" at bounding box center [706, 173] width 252 height 41
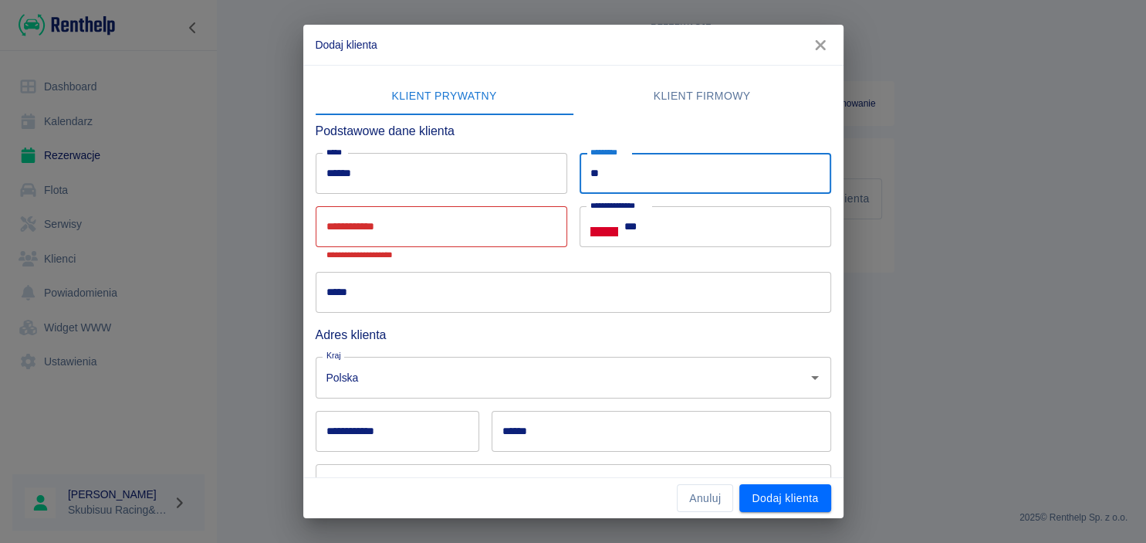
type input "*"
type input "*******"
click at [691, 225] on input "***" at bounding box center [727, 226] width 207 height 41
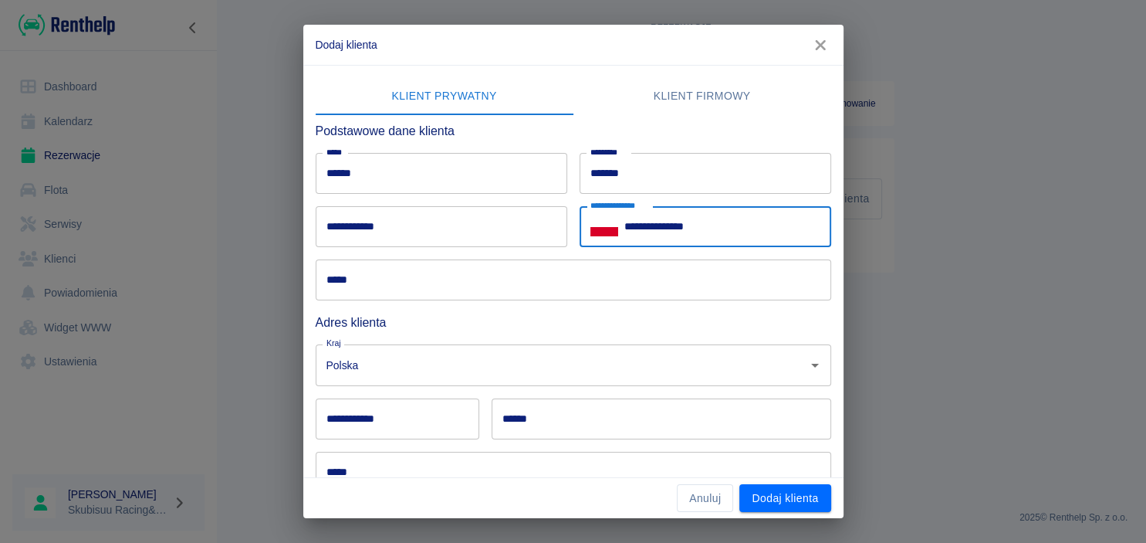
type input "**********"
click at [474, 272] on input "*****" at bounding box center [573, 279] width 515 height 41
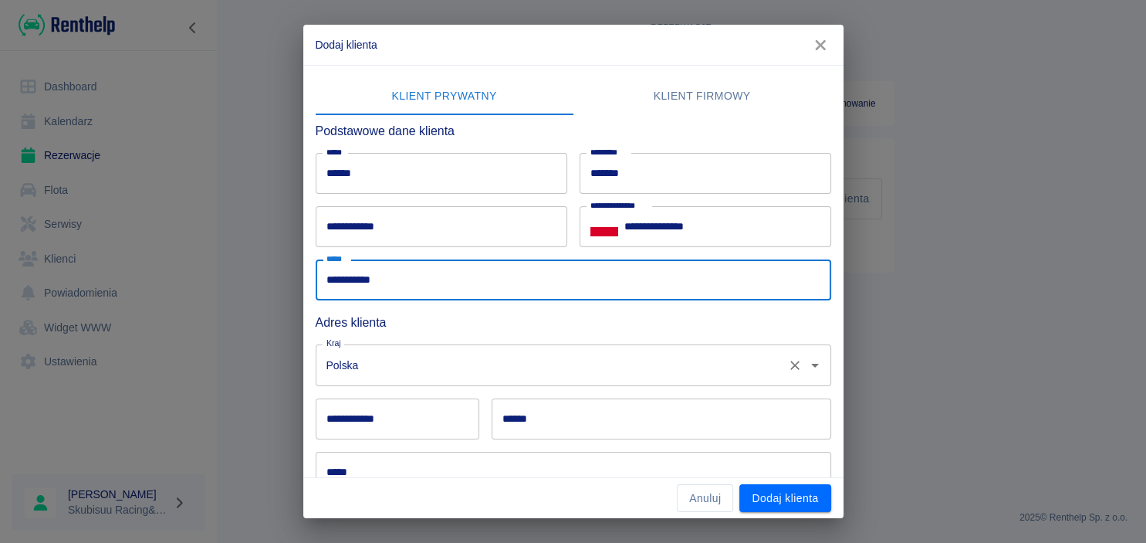
type input "**********"
click at [391, 363] on input "Polska" at bounding box center [552, 364] width 458 height 27
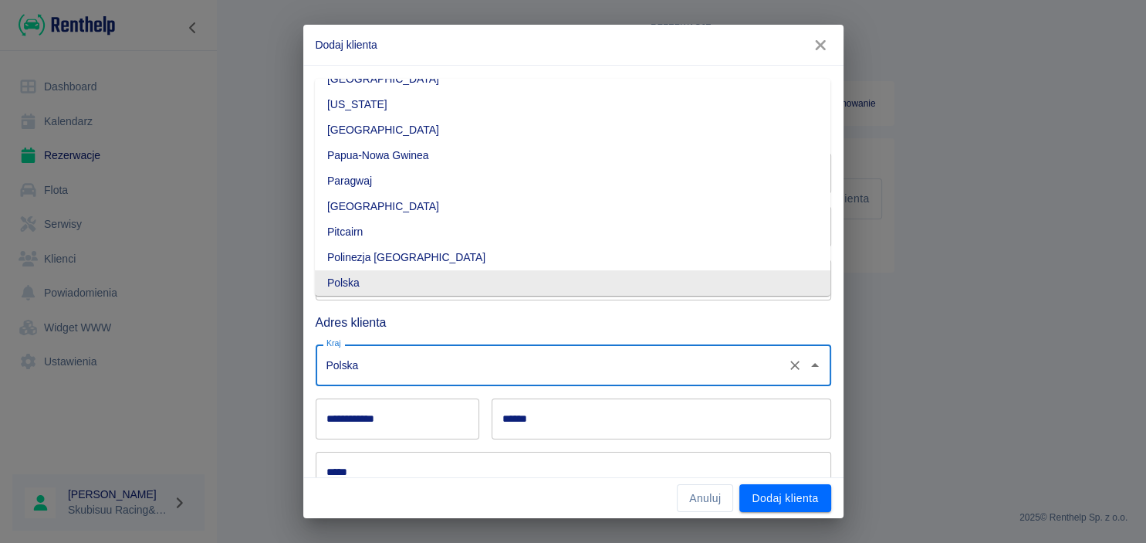
scroll to position [148, 0]
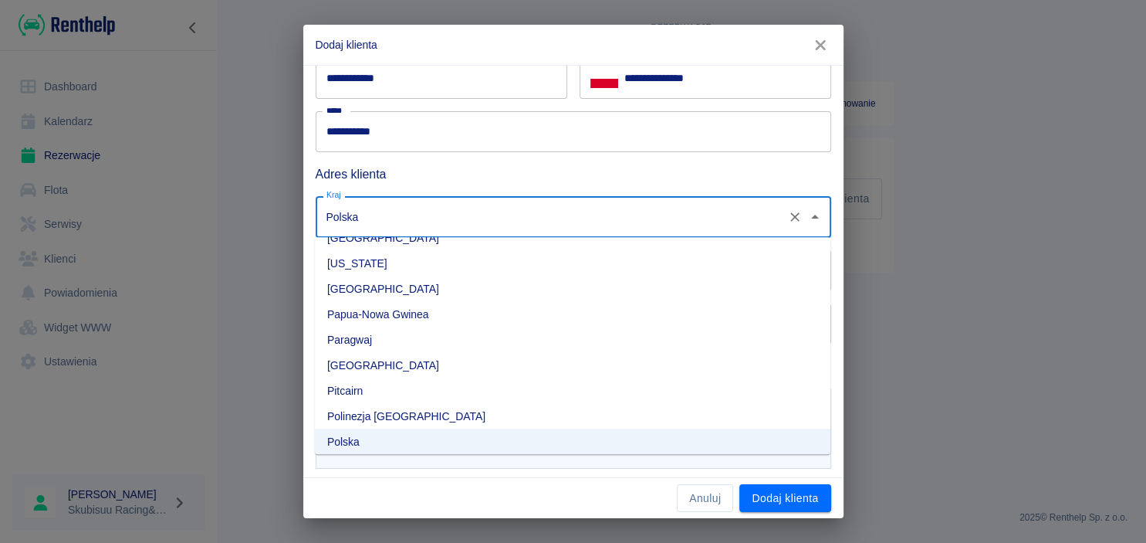
click at [409, 221] on input "Polska" at bounding box center [552, 216] width 458 height 27
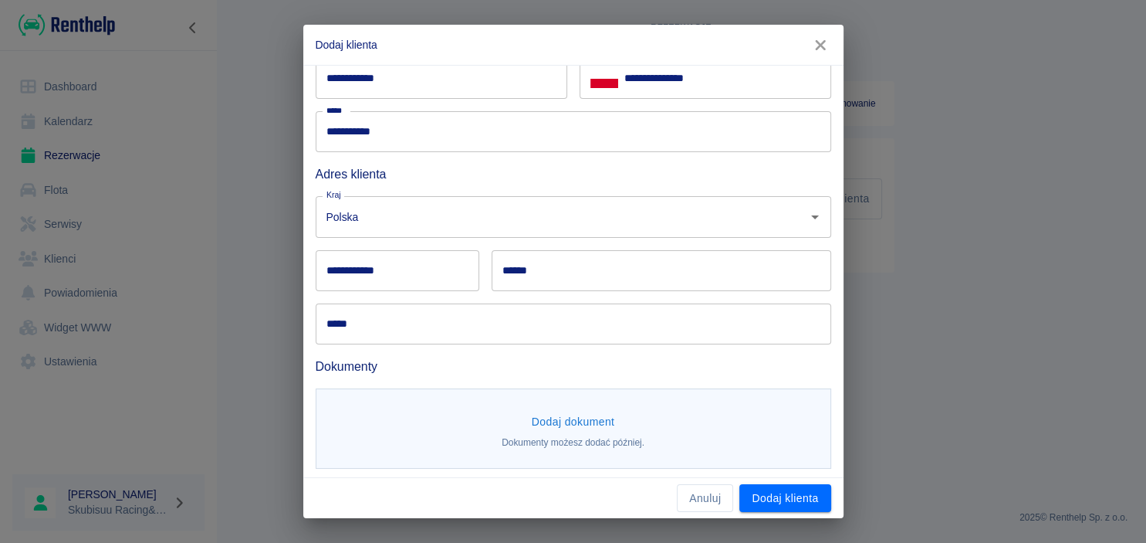
click at [441, 181] on h6 "Adres klienta" at bounding box center [573, 173] width 515 height 19
click at [401, 279] on input "**********" at bounding box center [398, 270] width 164 height 41
type input "******"
click at [590, 294] on div "***** *****" at bounding box center [567, 317] width 528 height 53
click at [624, 276] on input "******" at bounding box center [662, 270] width 340 height 41
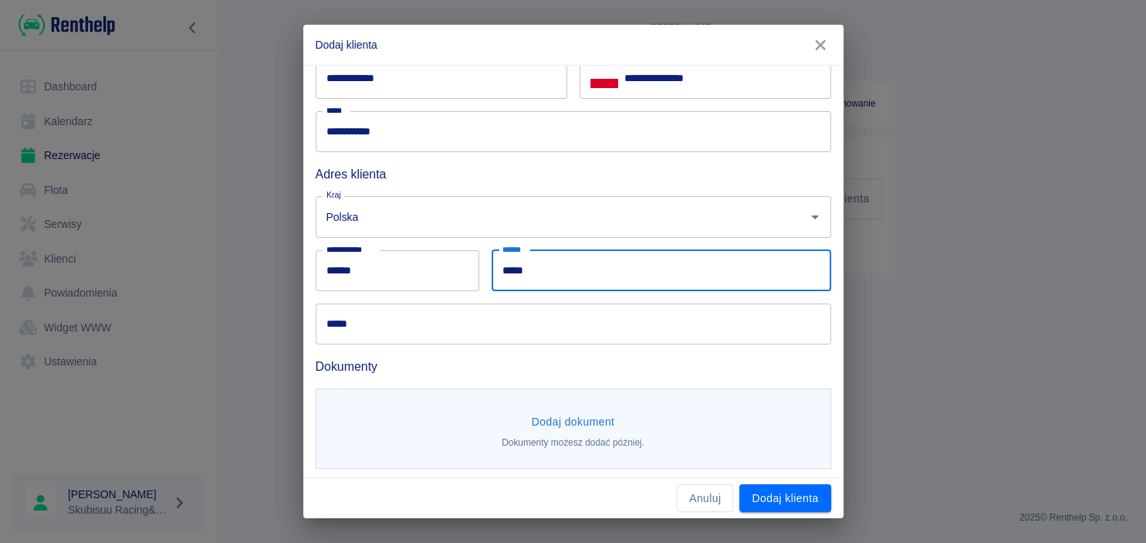
type input "*****"
click at [424, 326] on input "*****" at bounding box center [573, 323] width 515 height 41
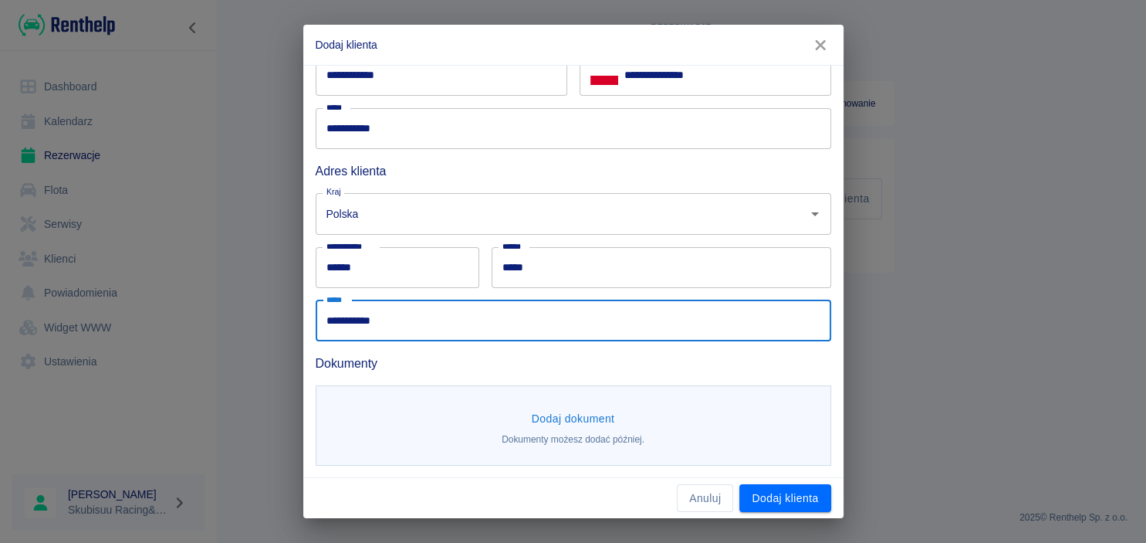
scroll to position [152, 0]
type input "**********"
click at [614, 411] on button "Dodaj dokument" at bounding box center [574, 418] width 96 height 29
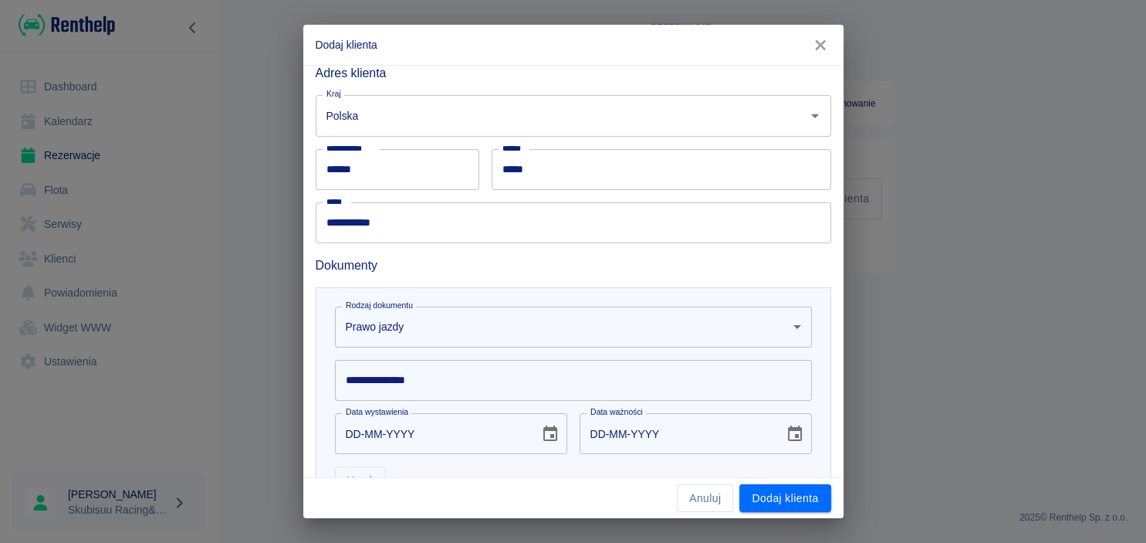
scroll to position [377, 0]
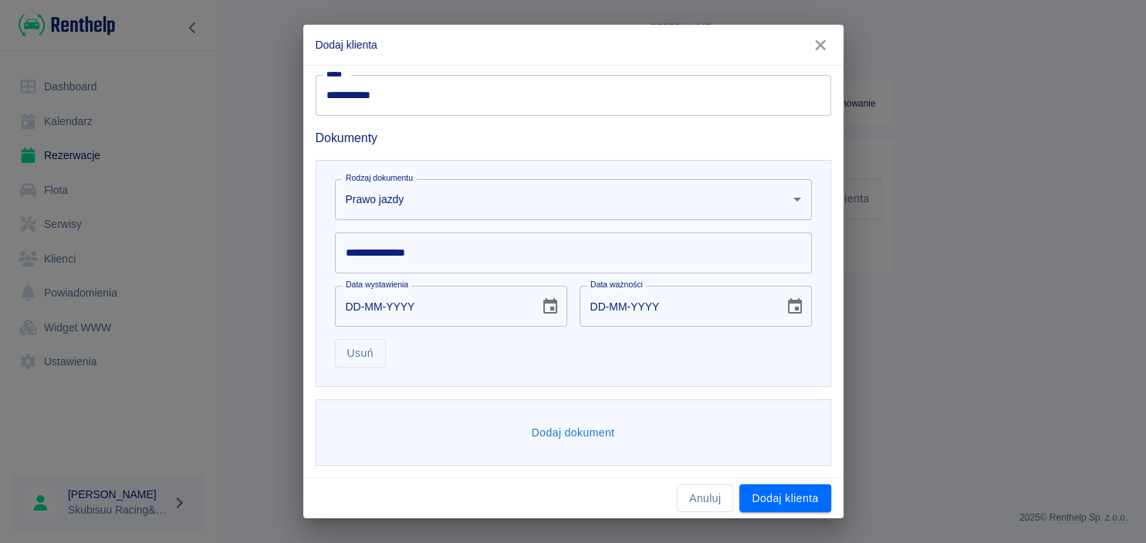
click at [473, 173] on div "Rodzaj dokumentu Prawo jazdy driverLicense Rodzaj dokumentu" at bounding box center [567, 193] width 489 height 53
click at [468, 189] on body "**********" at bounding box center [573, 271] width 1146 height 543
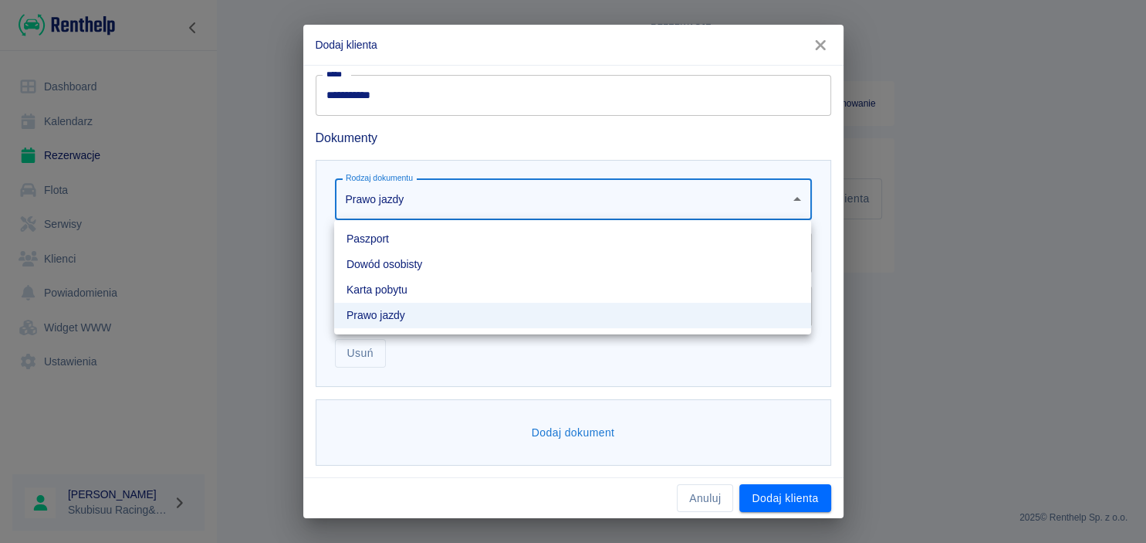
click at [427, 268] on li "Dowód osobisty" at bounding box center [572, 264] width 477 height 25
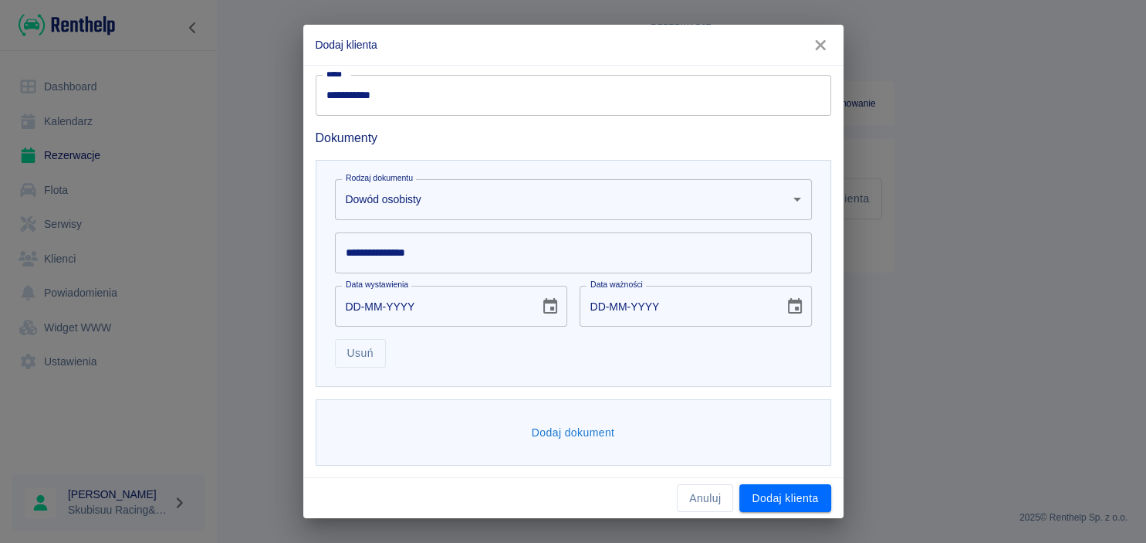
click at [420, 260] on input "**********" at bounding box center [573, 252] width 477 height 41
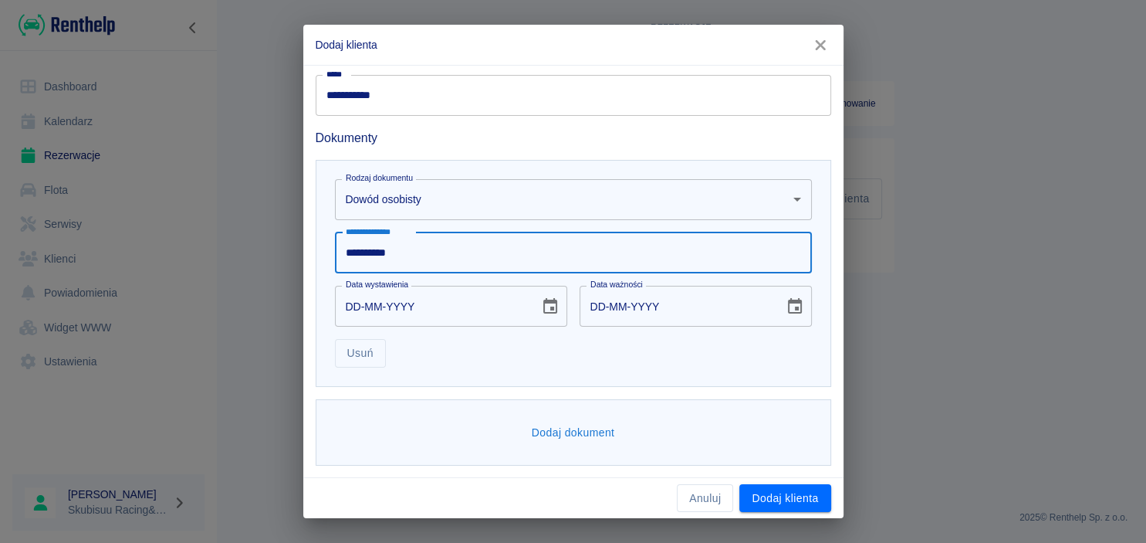
type input "**********"
click at [357, 319] on input "DD-MM-YYYY" at bounding box center [432, 306] width 194 height 41
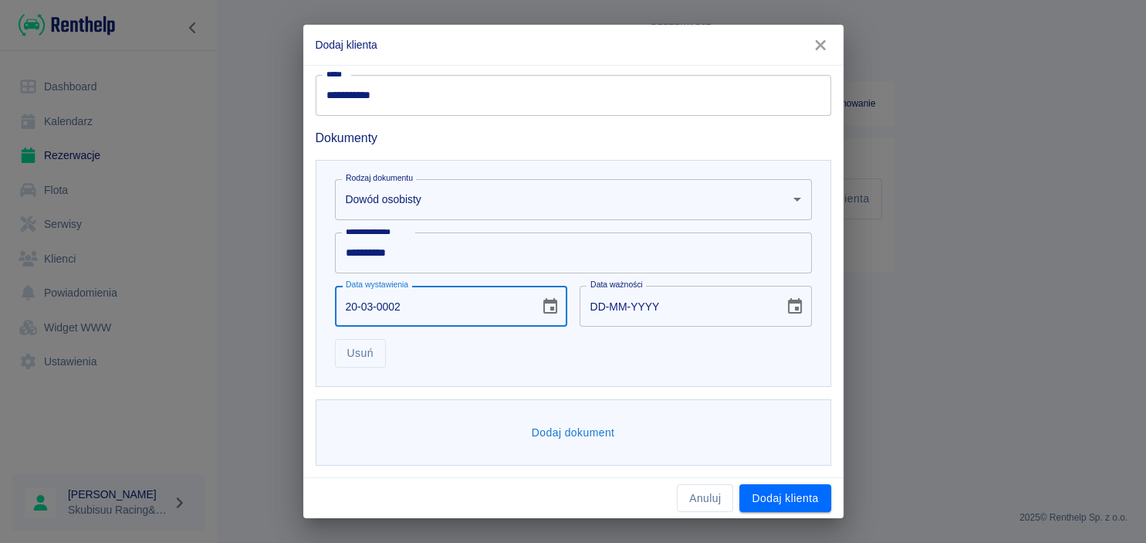
type input "20-03-0020"
type input "20-03-0030"
type input "[DATE]"
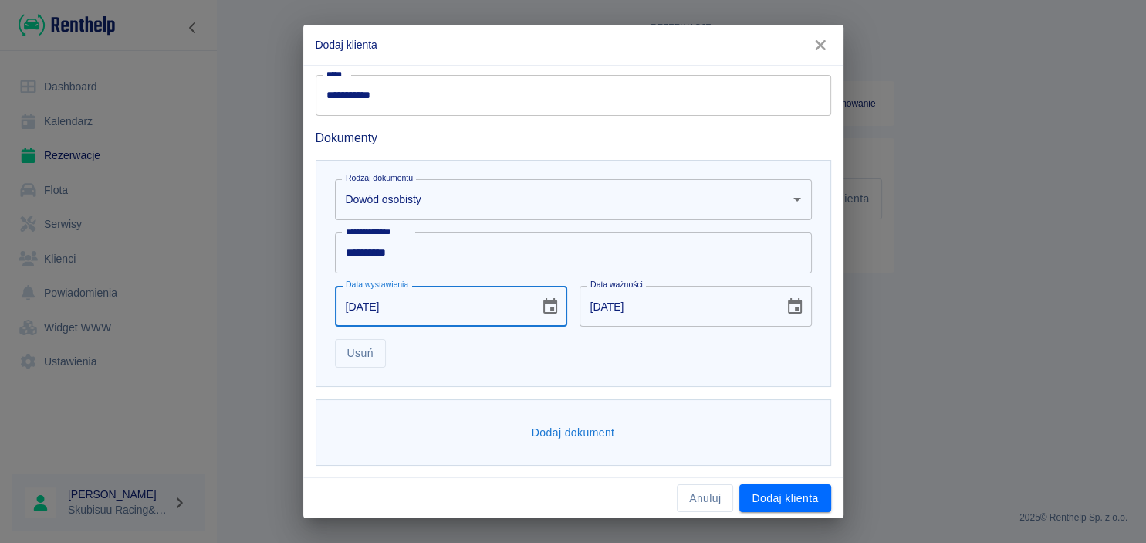
click at [595, 303] on input "[DATE]" at bounding box center [677, 306] width 194 height 41
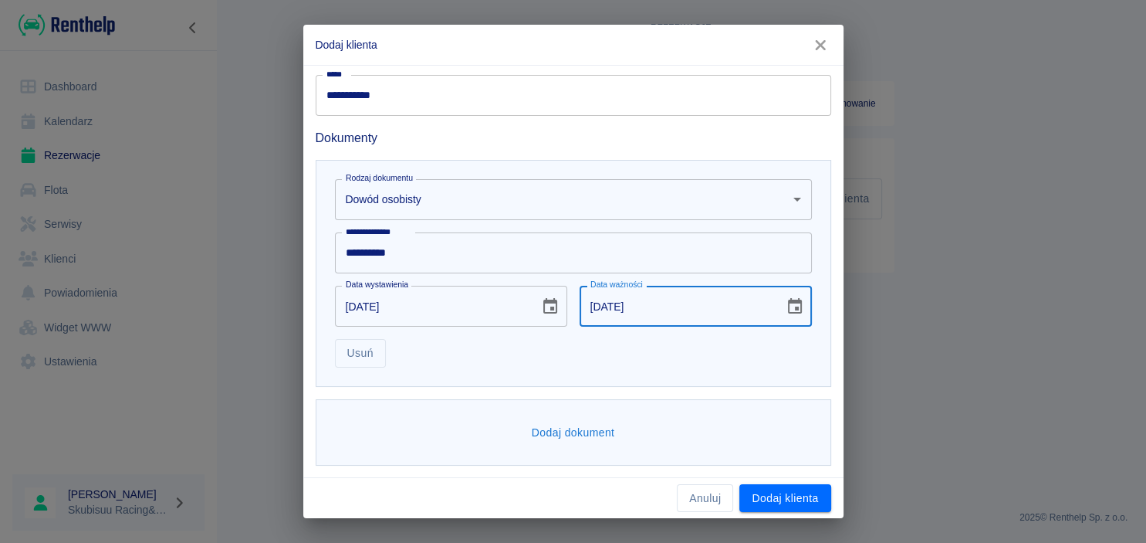
click at [635, 341] on div "Usuń" at bounding box center [567, 346] width 489 height 41
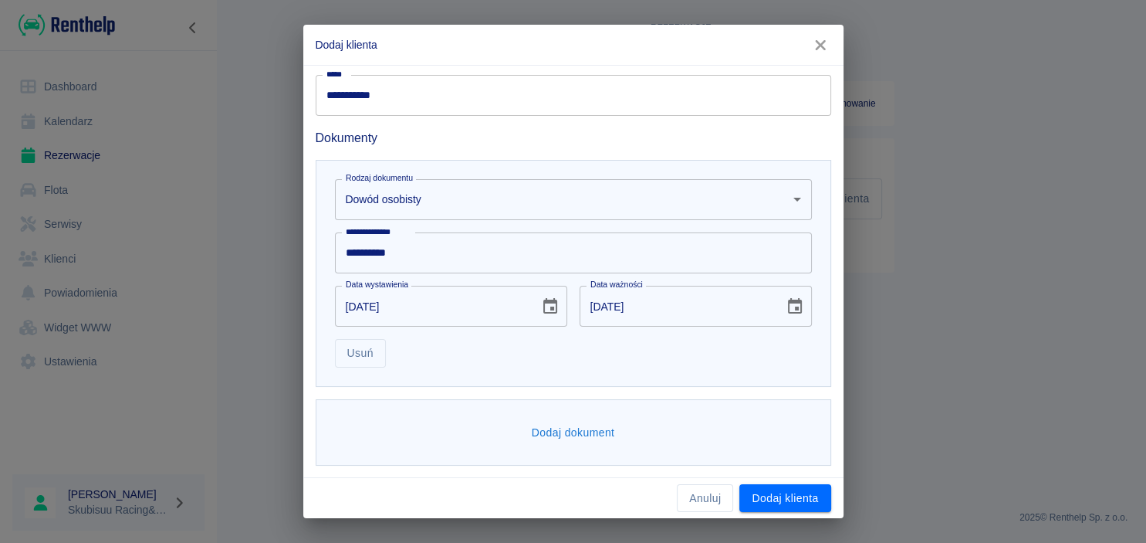
click at [559, 434] on button "Dodaj dokument" at bounding box center [574, 432] width 96 height 29
click at [547, 442] on body "**********" at bounding box center [573, 271] width 1146 height 543
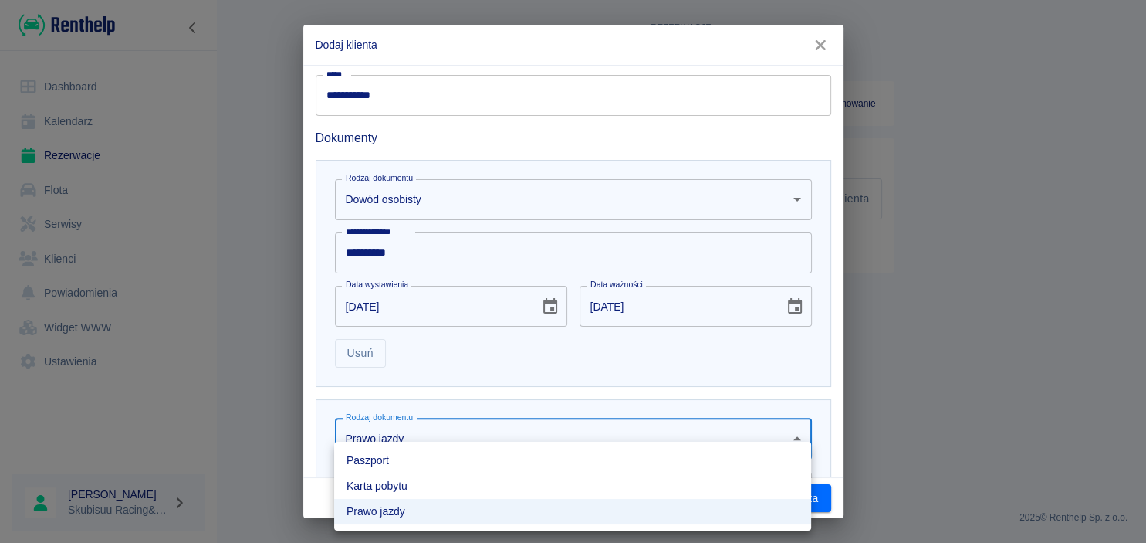
click at [547, 442] on ul "Paszport Karta pobytu Prawo jazdy" at bounding box center [572, 485] width 477 height 89
click at [562, 364] on div at bounding box center [573, 271] width 1146 height 543
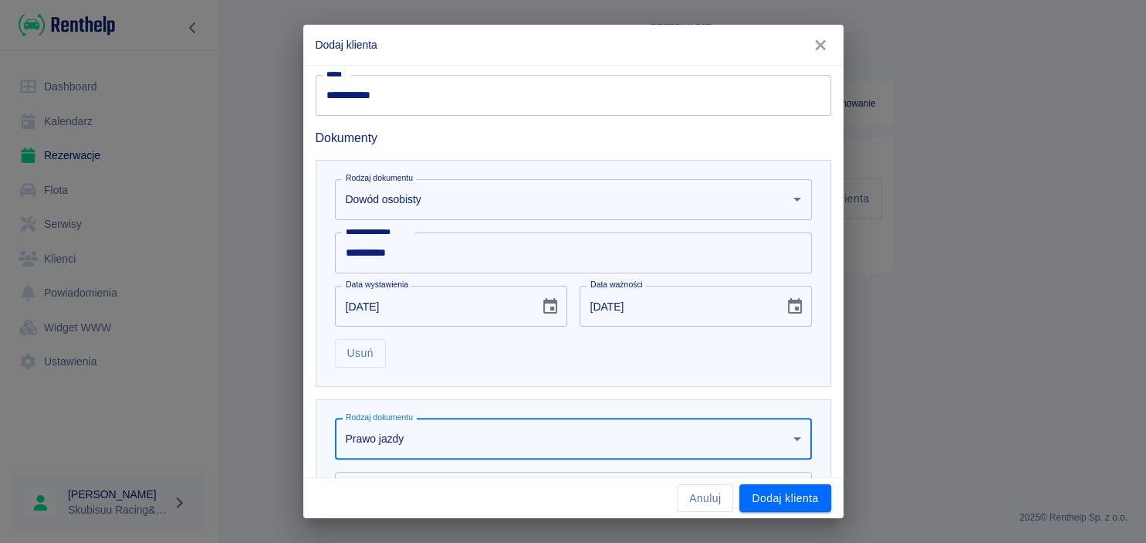
scroll to position [616, 0]
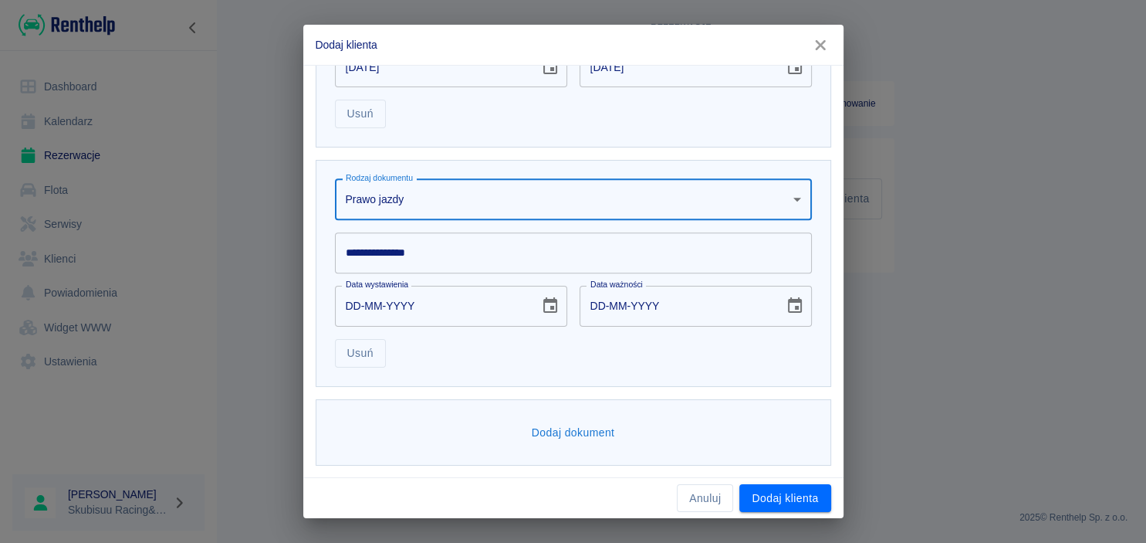
click at [431, 251] on input "**********" at bounding box center [573, 252] width 477 height 41
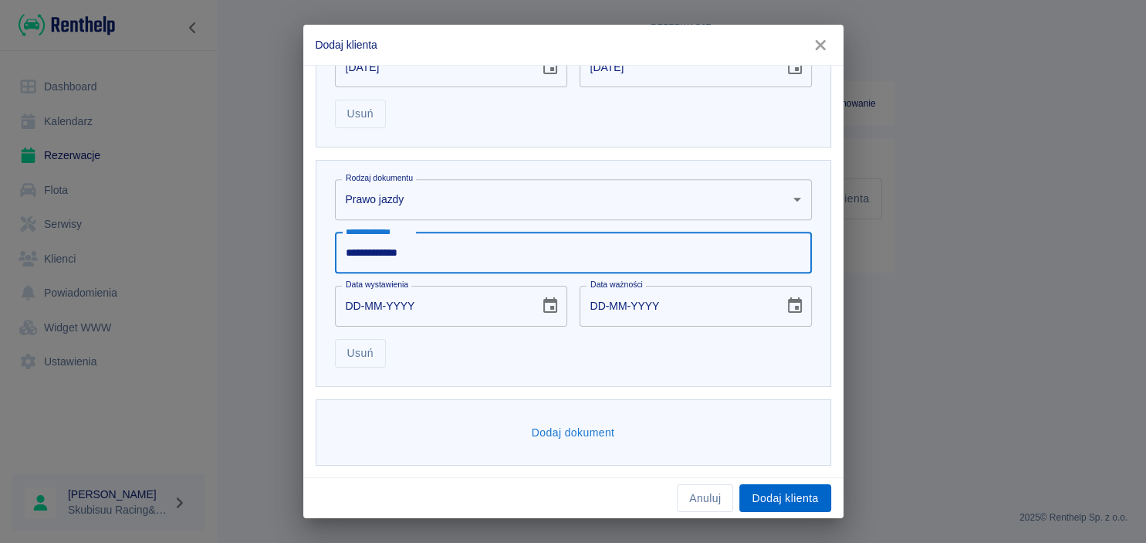
type input "**********"
click at [765, 491] on button "Dodaj klienta" at bounding box center [784, 498] width 91 height 29
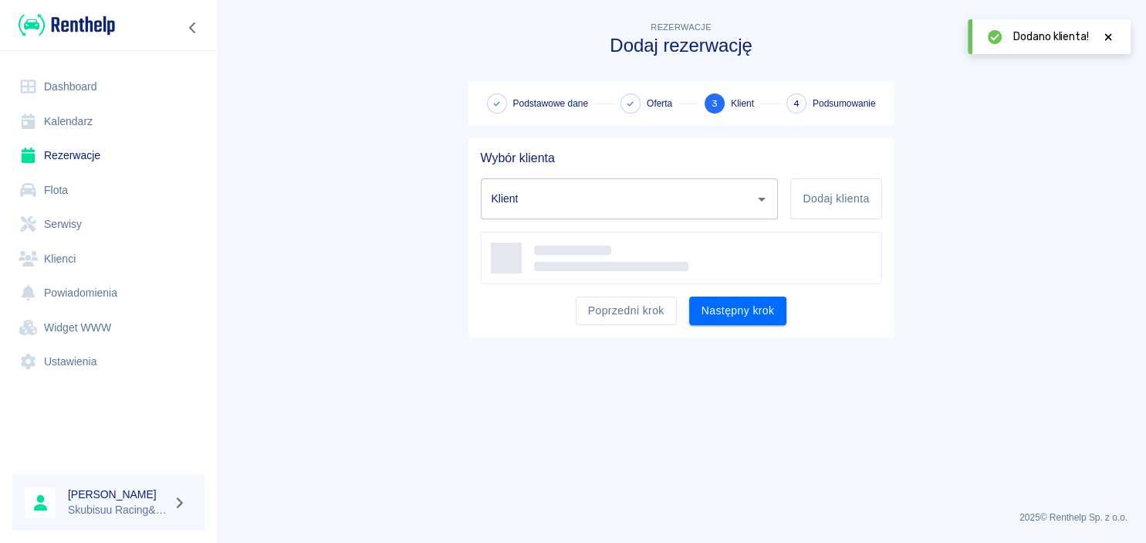
type input "[PERSON_NAME] ([PHONE_NUMBER])"
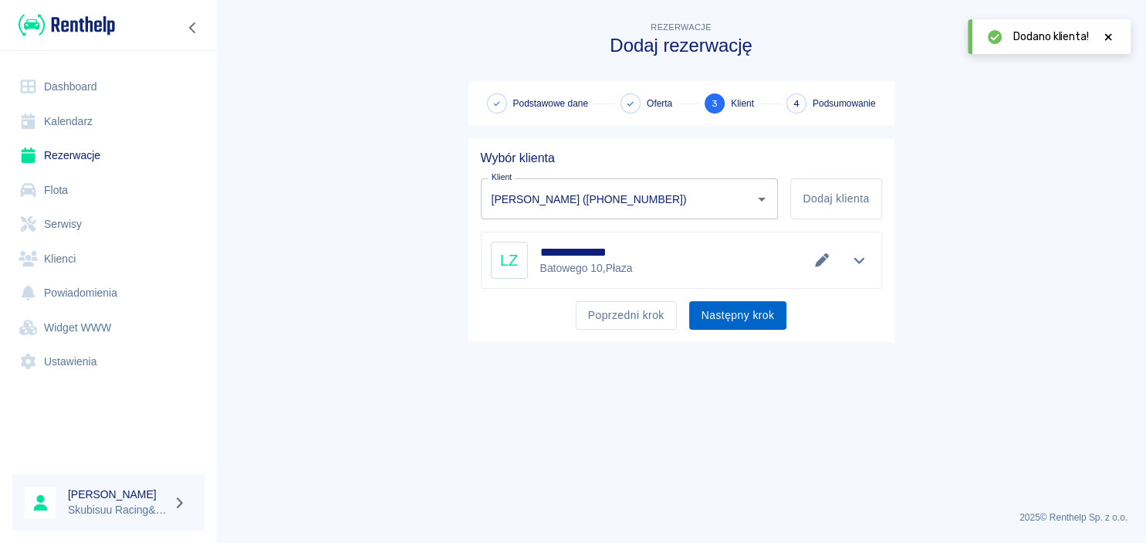
click at [762, 329] on div "**********" at bounding box center [681, 240] width 426 height 204
click at [767, 319] on button "Następny krok" at bounding box center [738, 315] width 98 height 29
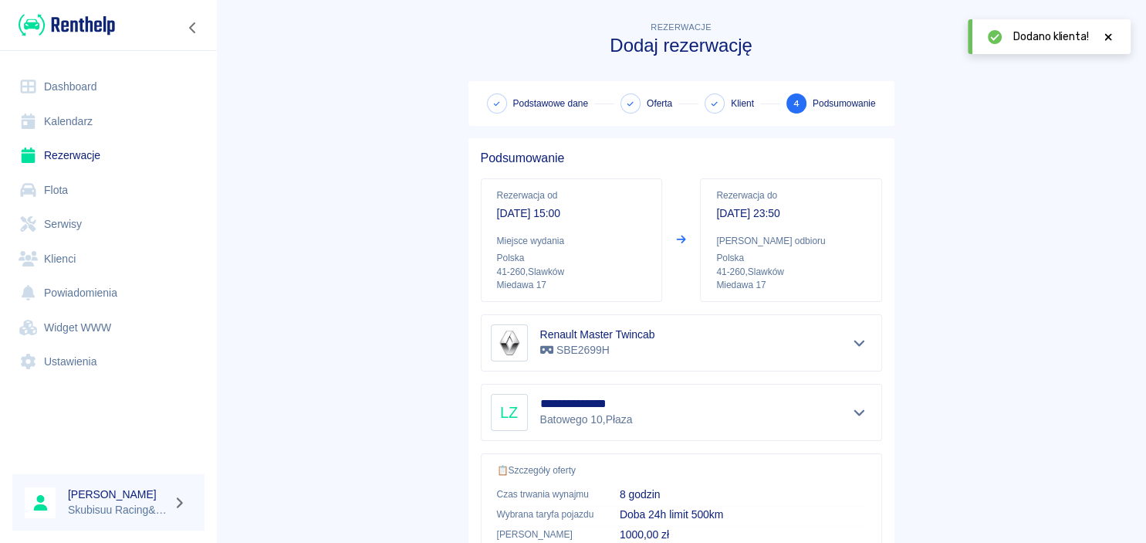
scroll to position [288, 0]
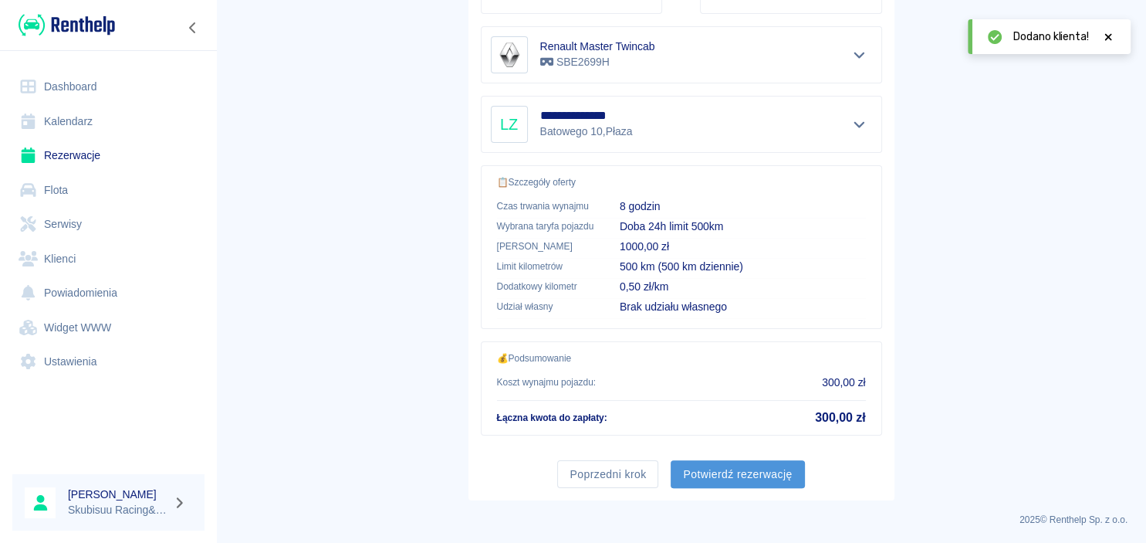
click at [756, 472] on button "Potwierdź rezerwację" at bounding box center [738, 474] width 134 height 29
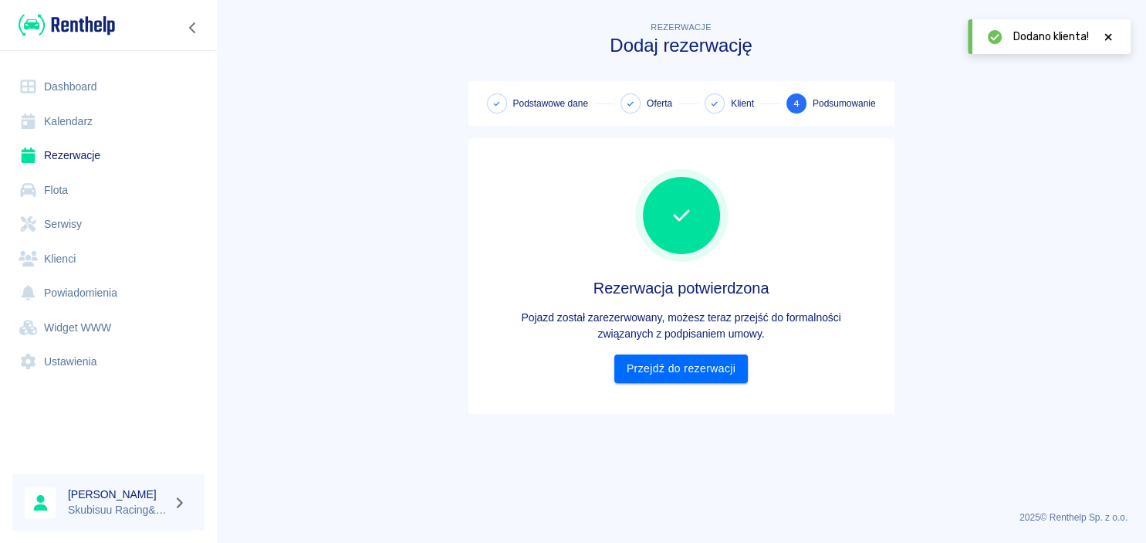
scroll to position [0, 0]
click at [1109, 35] on icon at bounding box center [1108, 36] width 7 height 7
click at [712, 372] on link "Przejdź do rezerwacji" at bounding box center [681, 368] width 134 height 29
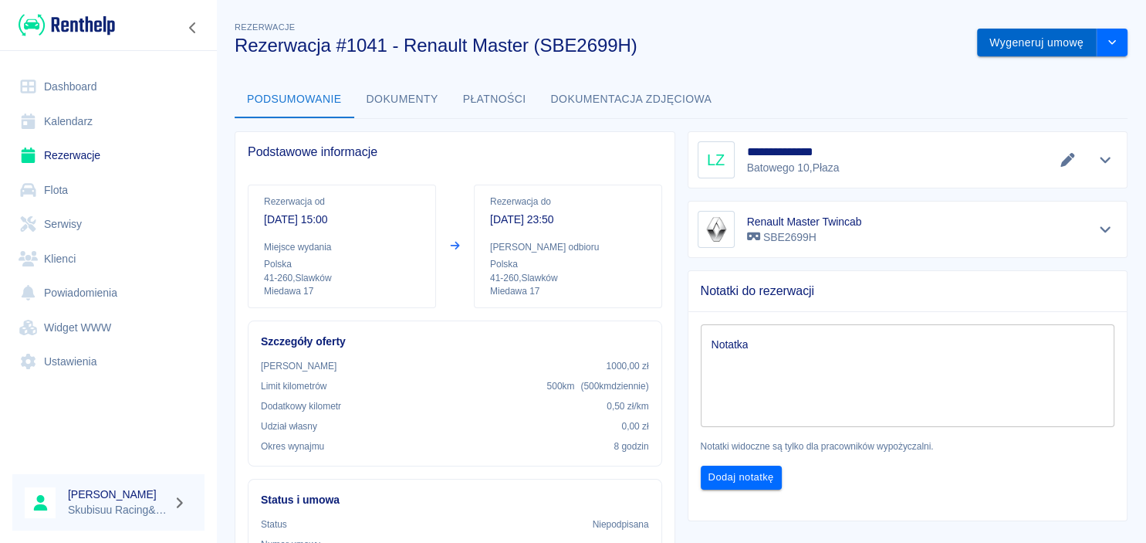
click at [1039, 44] on button "Wygeneruj umowę" at bounding box center [1037, 43] width 120 height 29
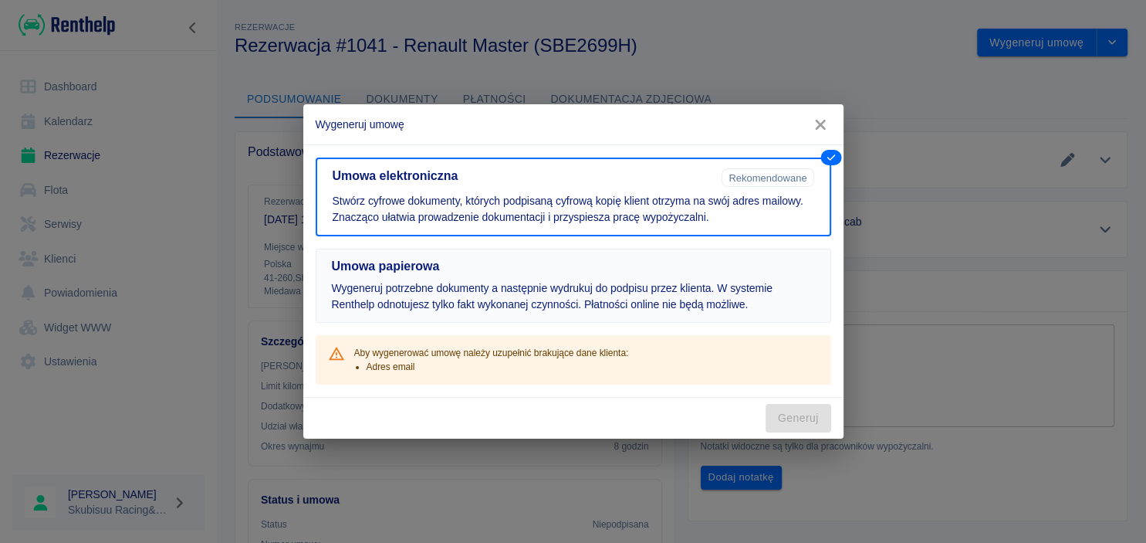
click at [663, 252] on button "Umowa papierowa Wygeneruj potrzebne dokumenty a następnie wydrukuj do podpisu p…" at bounding box center [573, 285] width 515 height 74
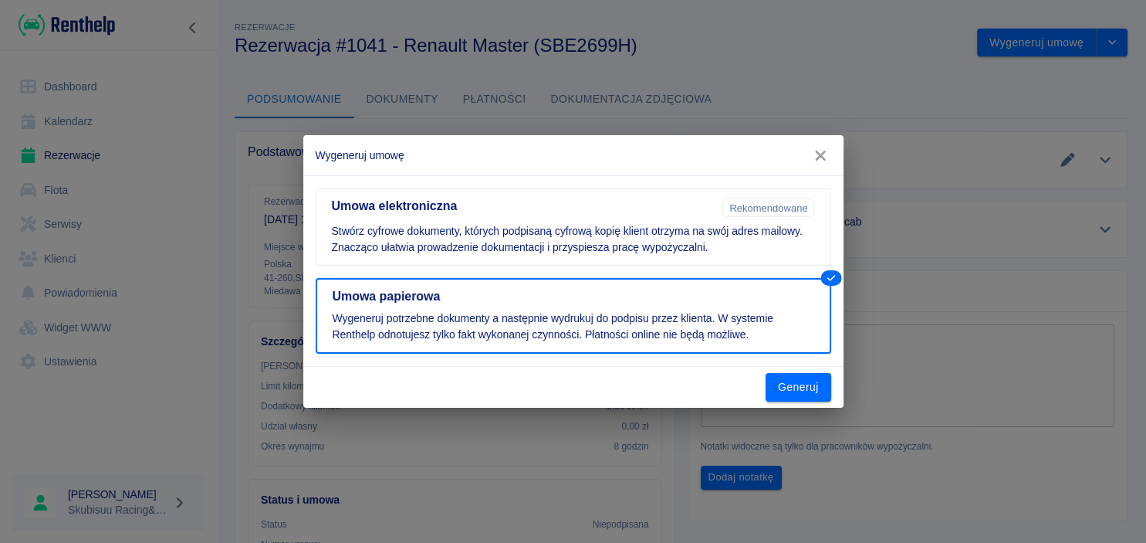
click at [786, 404] on div "Generuj" at bounding box center [573, 387] width 540 height 41
click at [790, 395] on button "Generuj" at bounding box center [799, 387] width 66 height 29
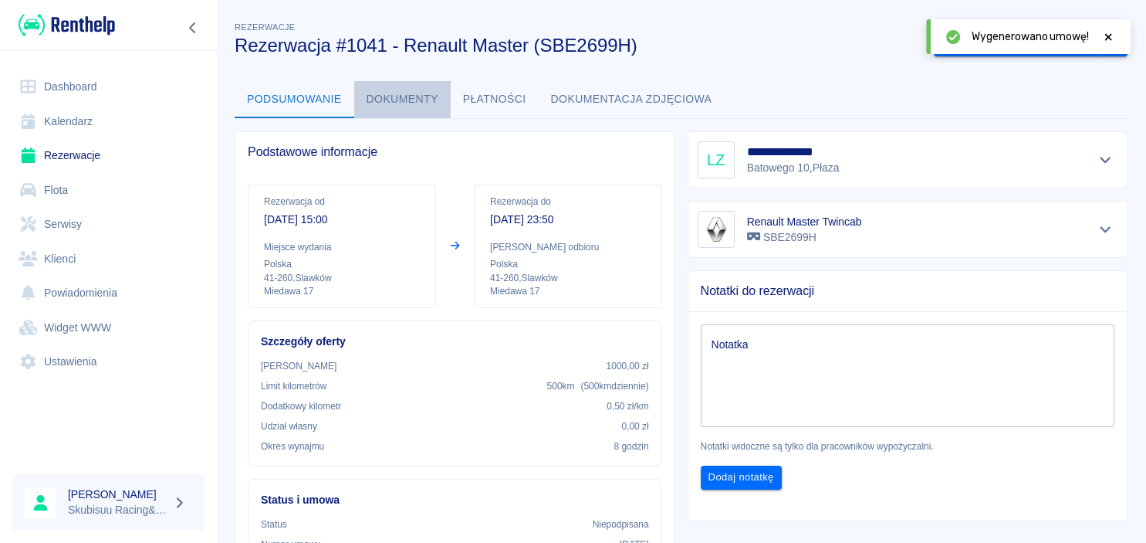
click at [424, 98] on button "Dokumenty" at bounding box center [402, 99] width 96 height 37
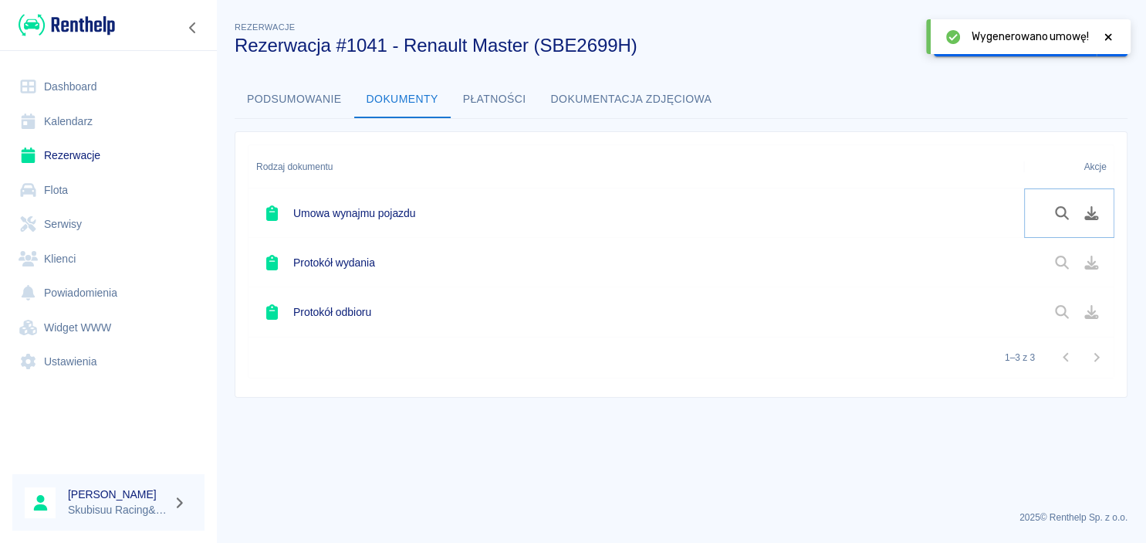
click at [1055, 210] on icon "Podgląd dokumentu" at bounding box center [1062, 213] width 14 height 14
click at [989, 17] on div "Oznacz: umowa podpisana" at bounding box center [1024, 36] width 206 height 41
click at [992, 35] on button "Oznacz: umowa podpisana" at bounding box center [1015, 43] width 163 height 29
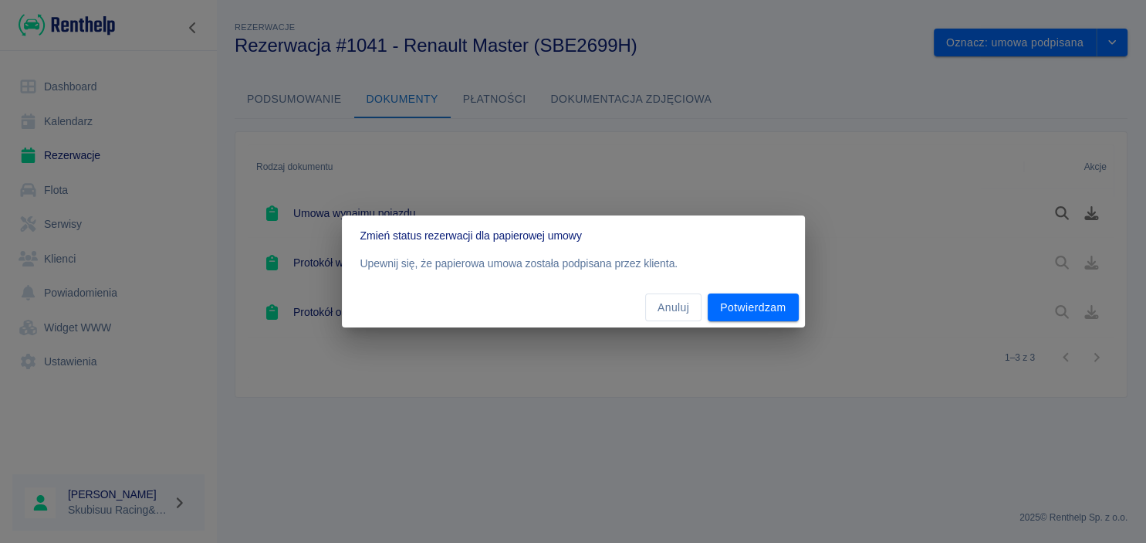
click at [755, 329] on div "Zmień status rezerwacji dla papierowej umowy Upewnij się, że papierowa umowa zo…" at bounding box center [573, 271] width 1146 height 543
click at [755, 312] on button "Potwierdzam" at bounding box center [753, 307] width 90 height 29
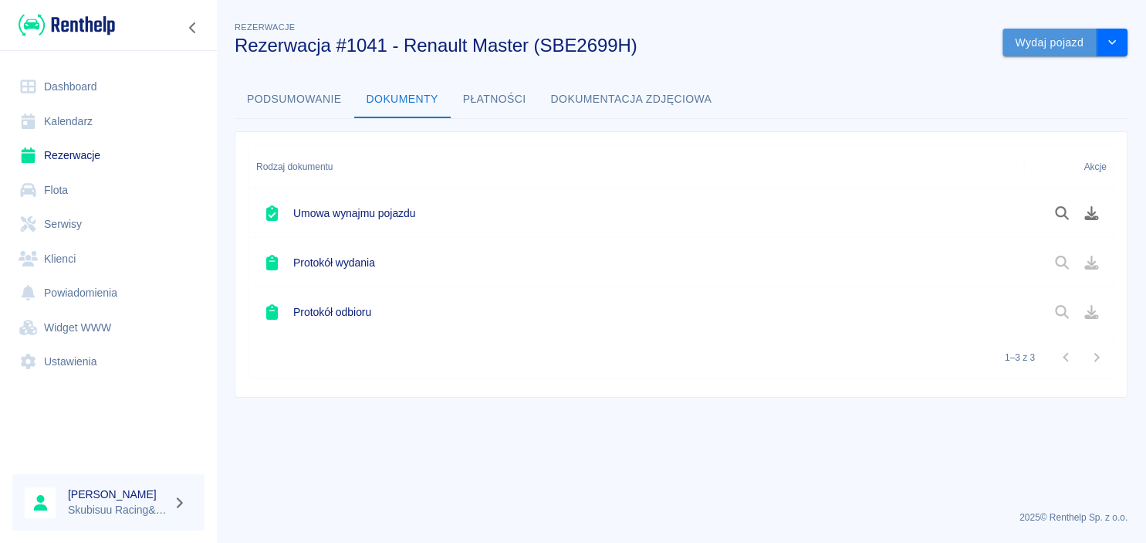
click at [1029, 36] on button "Wydaj pojazd" at bounding box center [1049, 43] width 94 height 29
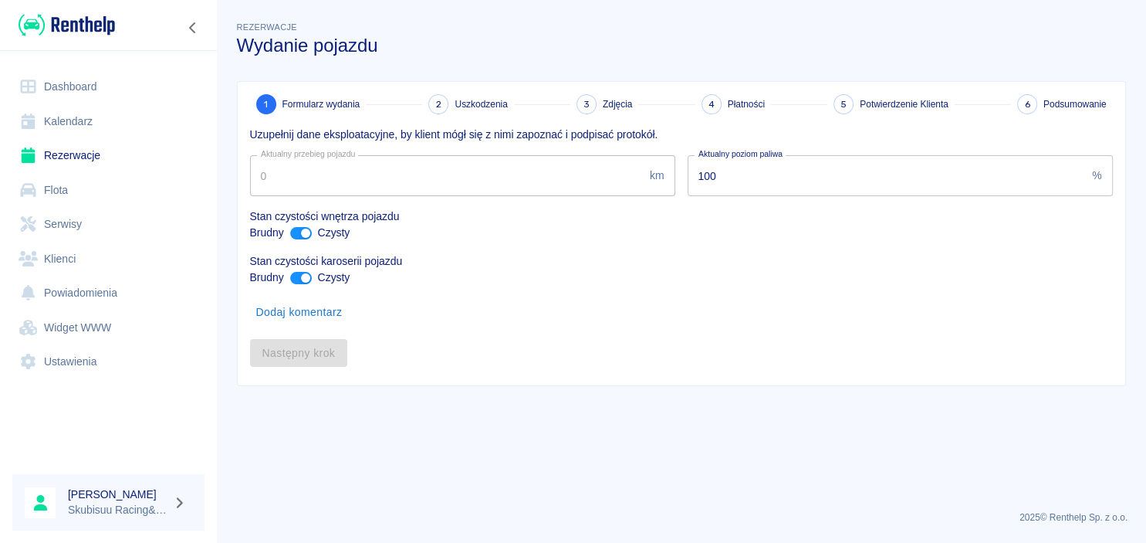
type input "856321"
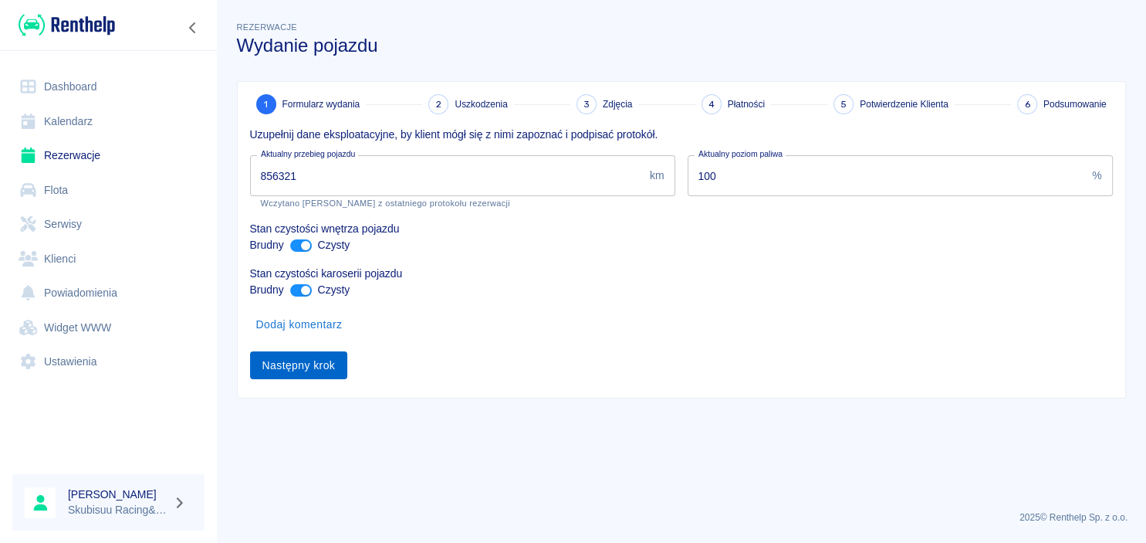
click at [340, 365] on button "Następny krok" at bounding box center [299, 365] width 98 height 29
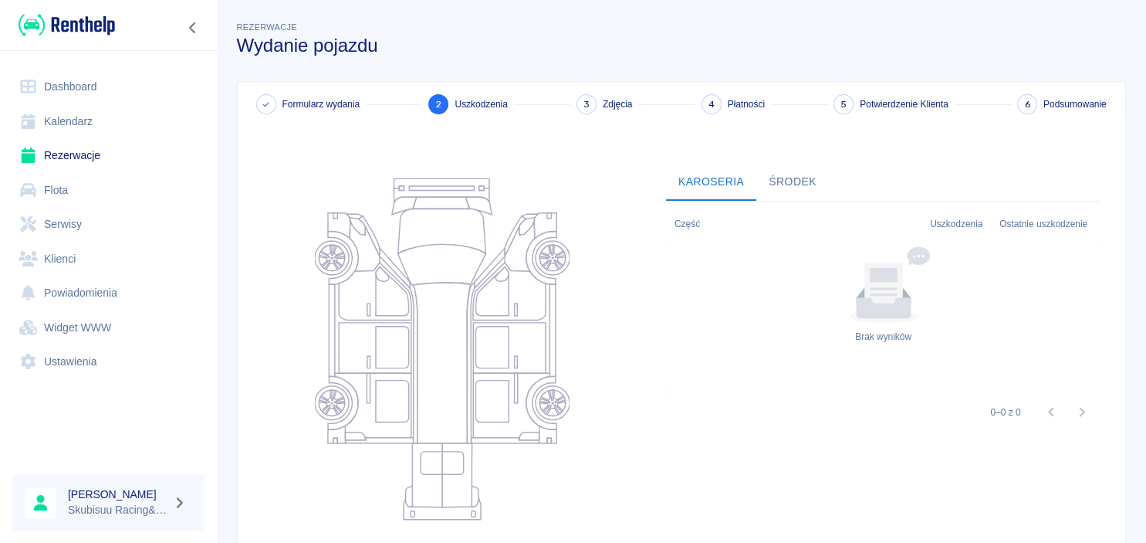
scroll to position [152, 0]
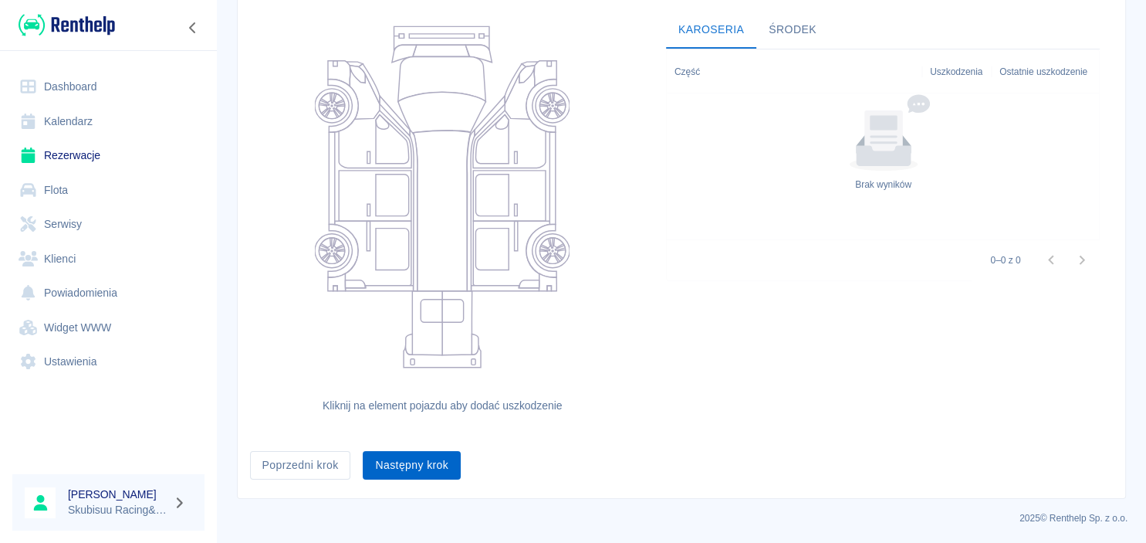
click at [404, 465] on button "Następny krok" at bounding box center [412, 465] width 98 height 29
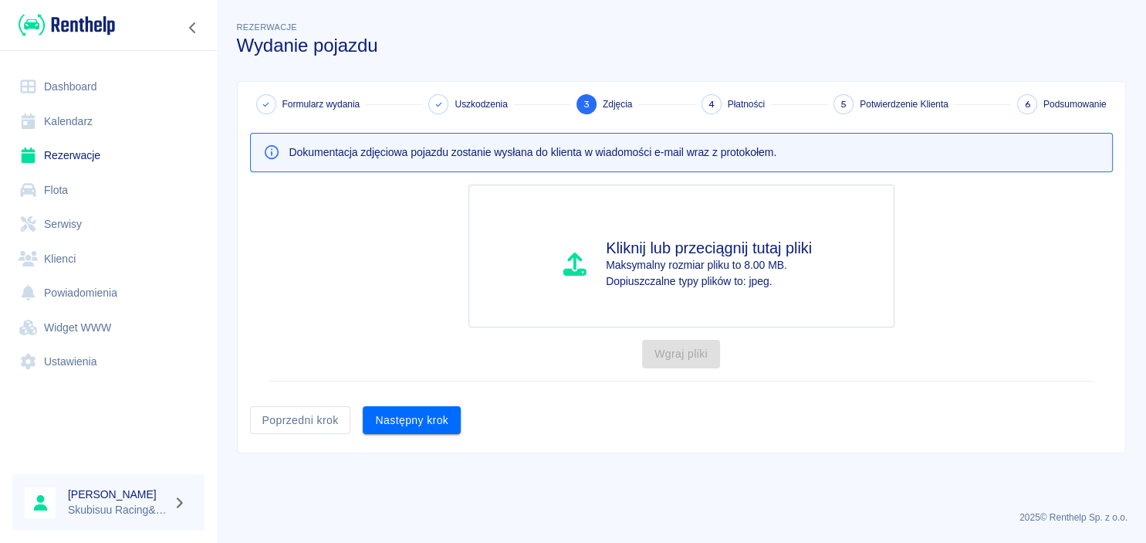
scroll to position [0, 0]
click at [413, 428] on button "Następny krok" at bounding box center [412, 420] width 98 height 29
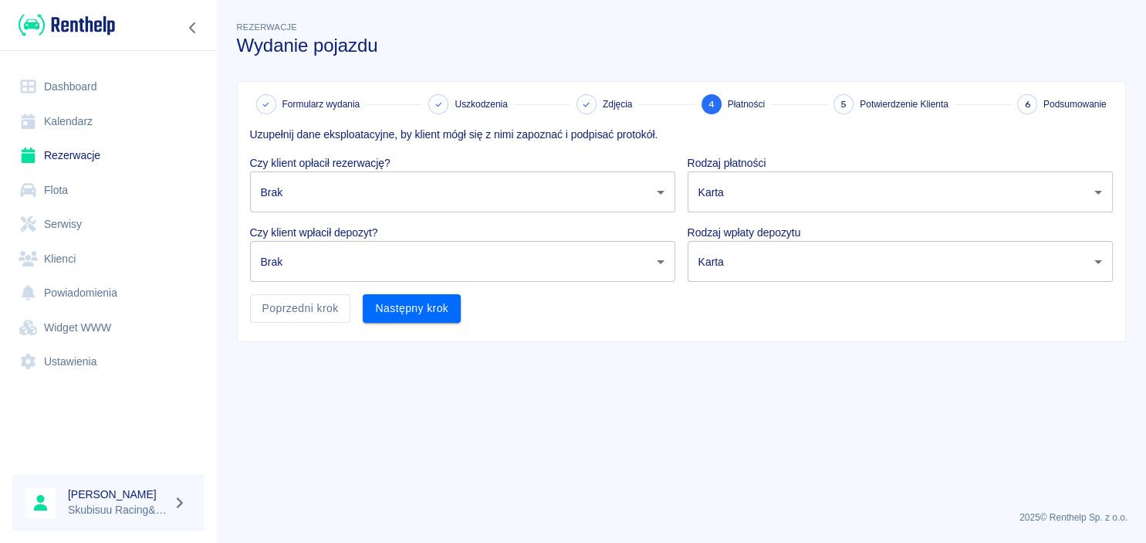
click at [415, 204] on body "Używamy plików Cookies, by zapewnić Ci najlepsze możliwe doświadczenie. Aby dow…" at bounding box center [573, 271] width 1146 height 543
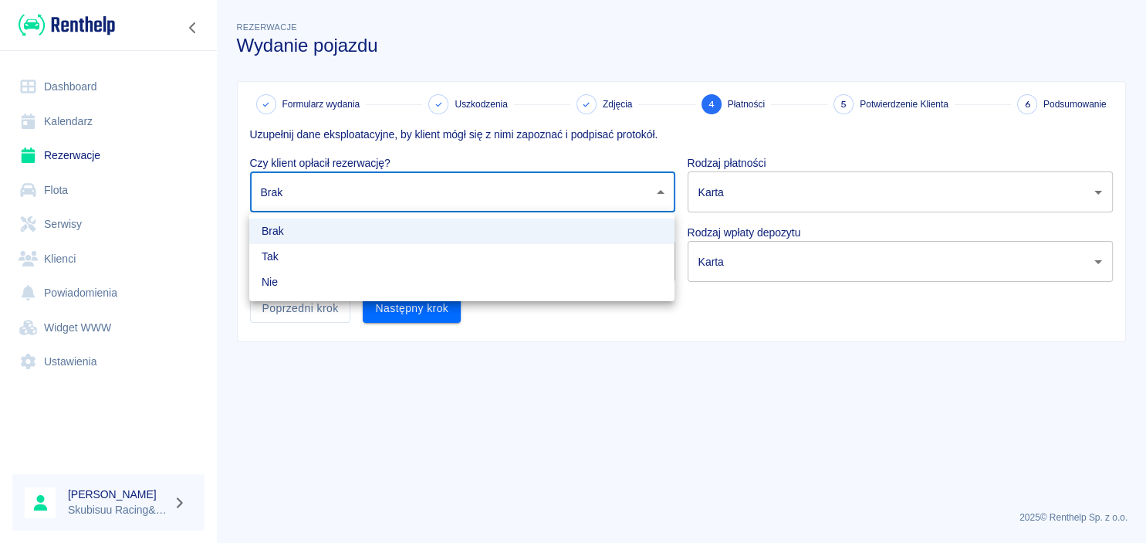
click at [410, 242] on li "Brak" at bounding box center [461, 230] width 425 height 25
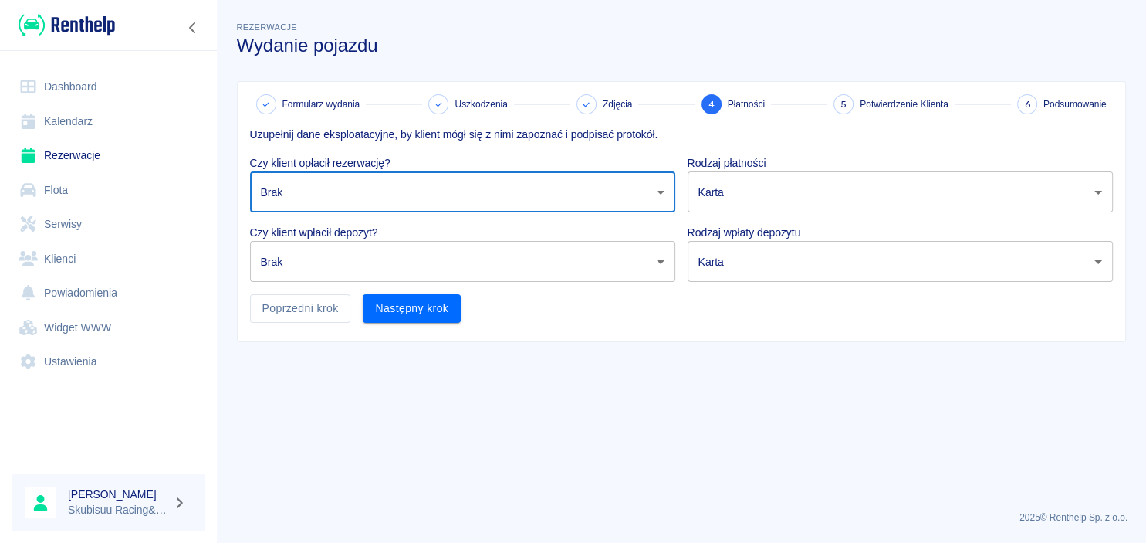
click at [441, 197] on body "Używamy plików Cookies, by zapewnić Ci najlepsze możliwe doświadczenie. Aby dow…" at bounding box center [573, 271] width 1146 height 543
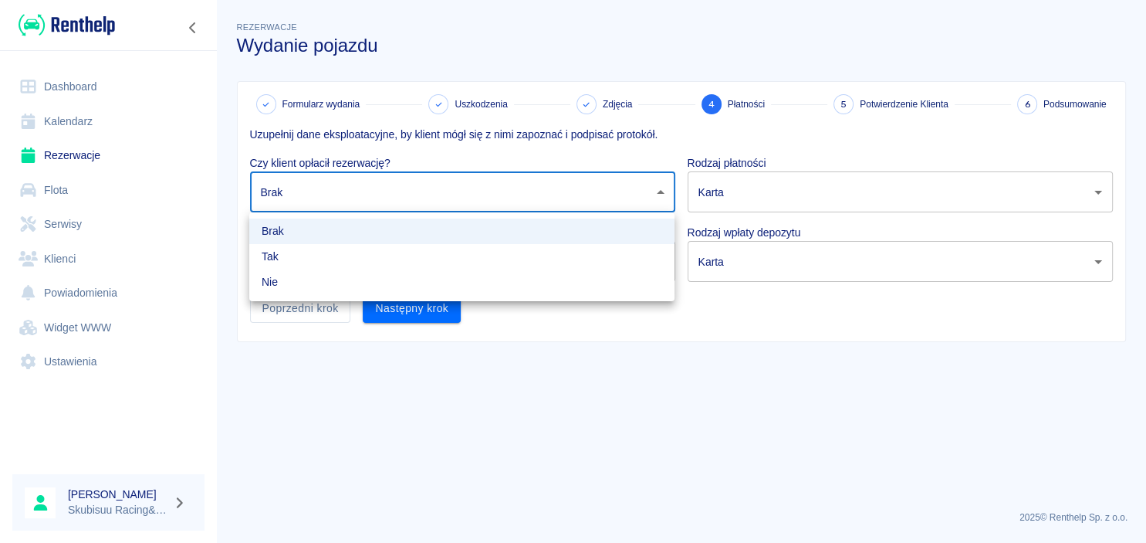
click at [415, 254] on li "Tak" at bounding box center [461, 256] width 425 height 25
type input "true"
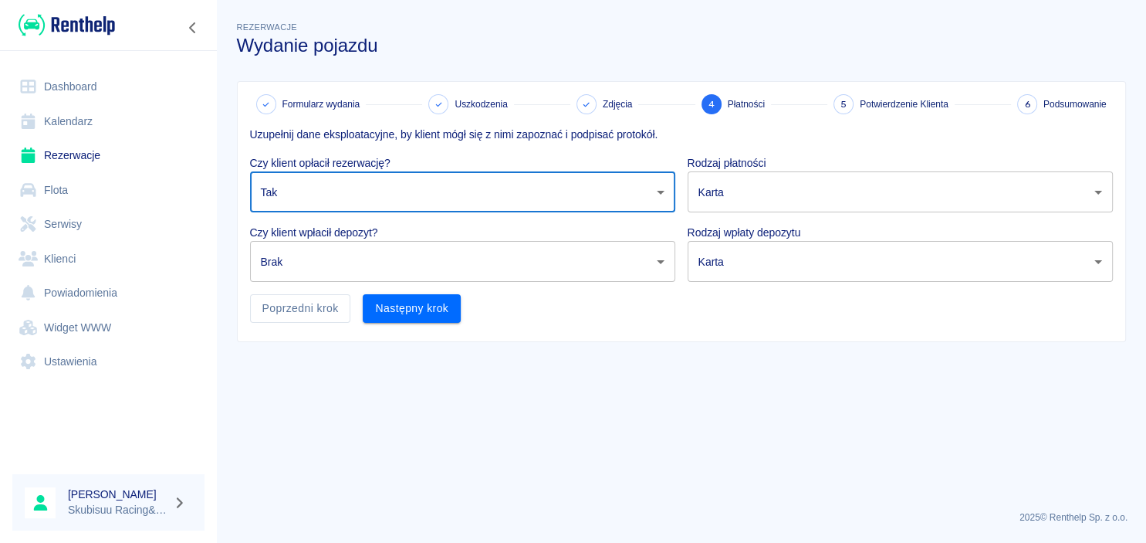
click at [405, 262] on body "Używamy plików Cookies, by zapewnić Ci najlepsze możliwe doświadczenie. Aby dow…" at bounding box center [573, 271] width 1146 height 543
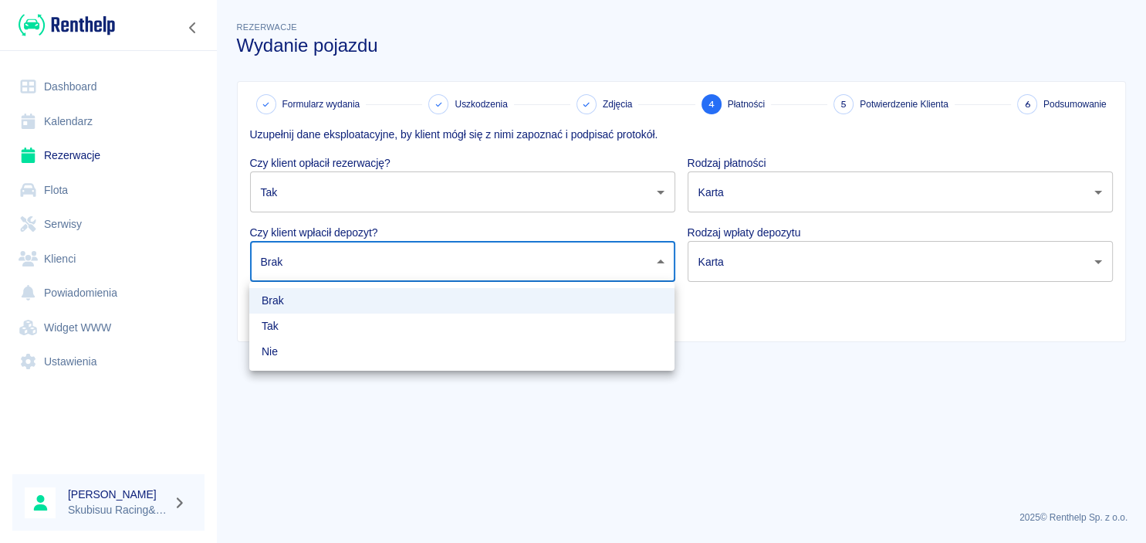
click at [377, 323] on li "Tak" at bounding box center [461, 325] width 425 height 25
type input "true"
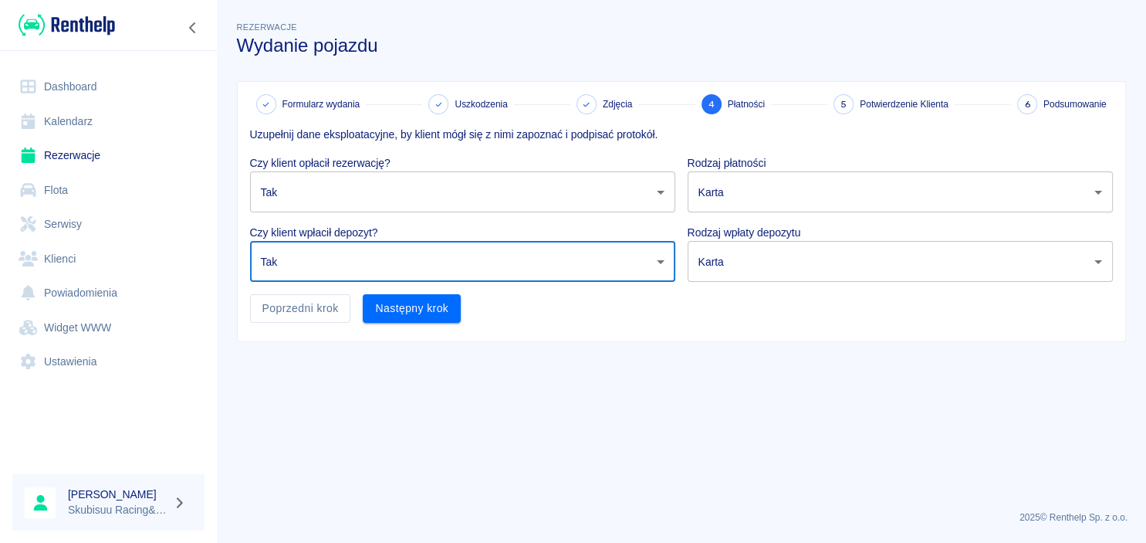
click at [737, 241] on body "Używamy plików Cookies, by zapewnić Ci najlepsze możliwe doświadczenie. Aby dow…" at bounding box center [573, 271] width 1146 height 543
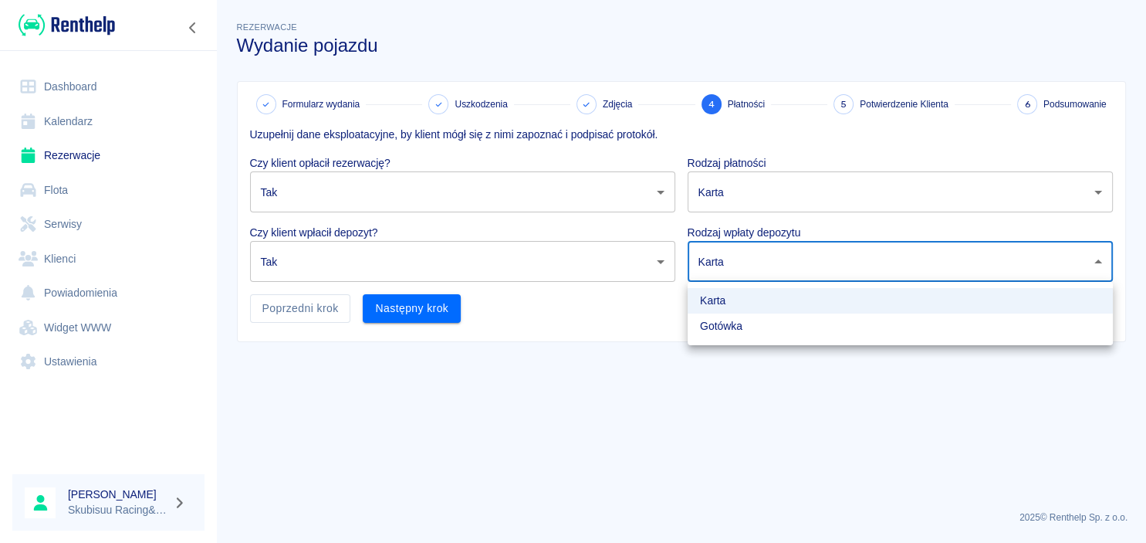
click at [730, 301] on li "Karta" at bounding box center [900, 300] width 425 height 25
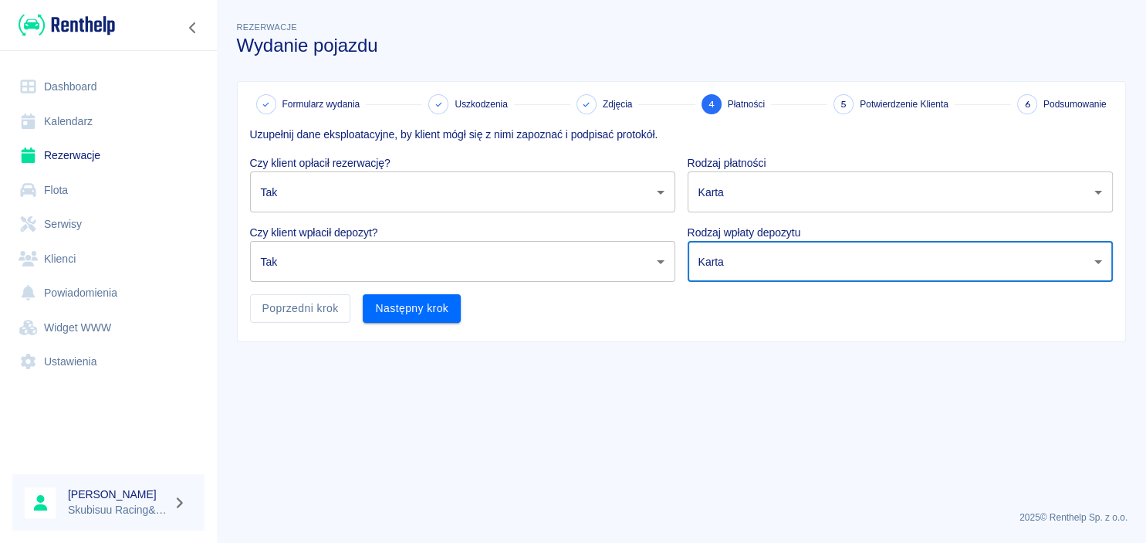
click at [752, 214] on div "Rodzaj wpłaty depozytu Karta terminal_card_authorization ​" at bounding box center [894, 246] width 438 height 69
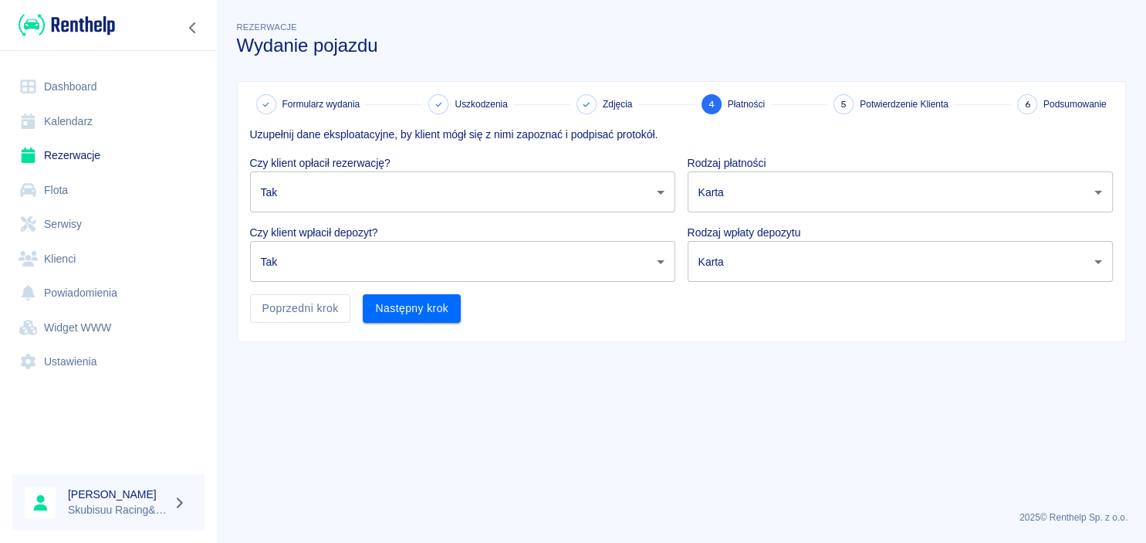
click at [755, 203] on body "Używamy plików Cookies, by zapewnić Ci najlepsze możliwe doświadczenie. Aby dow…" at bounding box center [573, 271] width 1146 height 543
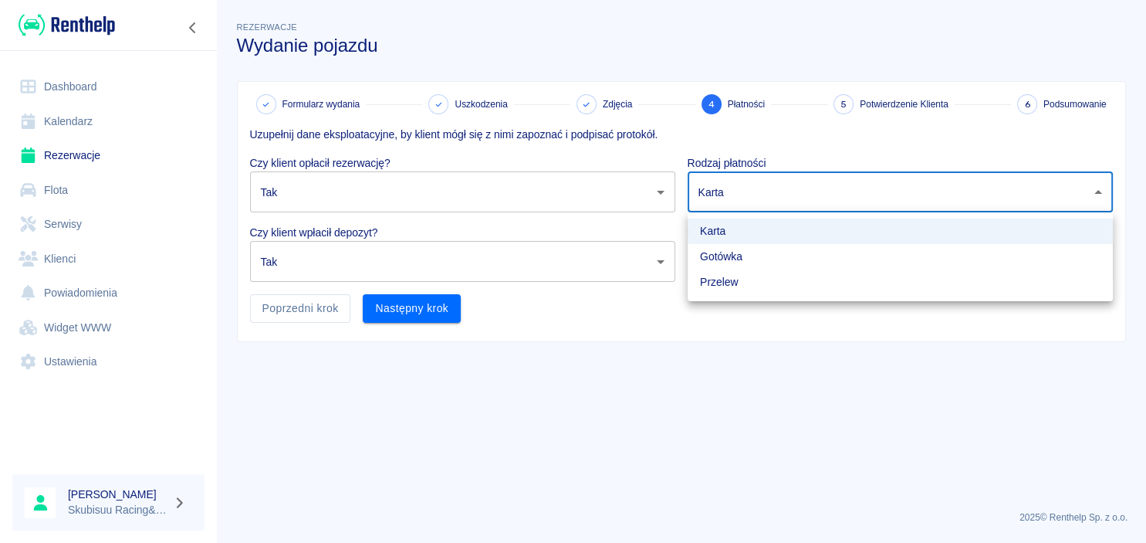
click at [739, 261] on li "Gotówka" at bounding box center [900, 256] width 425 height 25
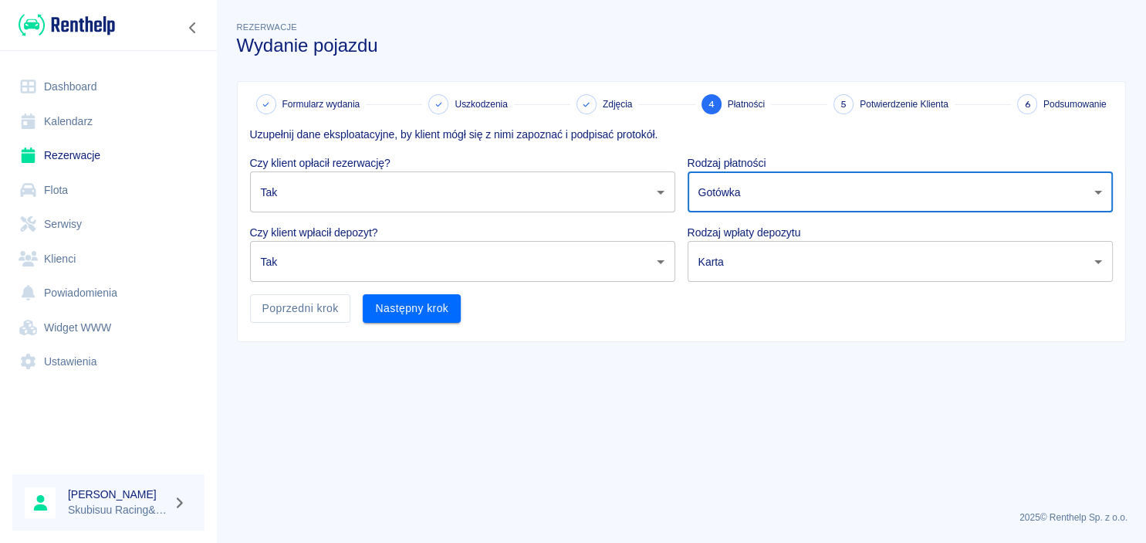
type input "cash"
drag, startPoint x: 475, startPoint y: 309, endPoint x: 458, endPoint y: 316, distance: 19.1
click at [475, 309] on div "Uzupełnij dane eksploatacyjne, by klient mógł się z nimi zapoznać i podpisać pr…" at bounding box center [675, 218] width 875 height 208
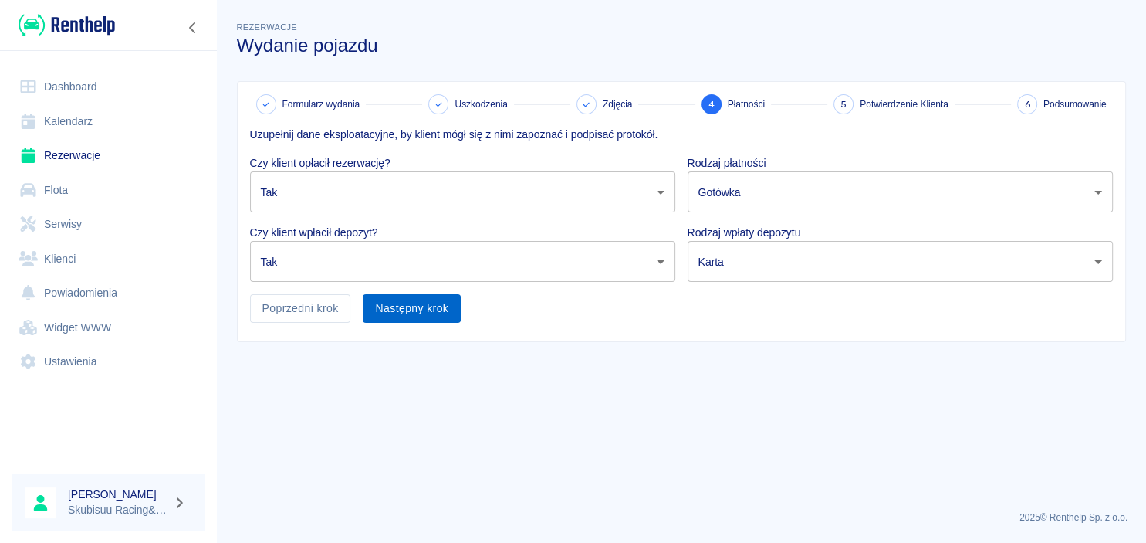
click at [428, 313] on button "Następny krok" at bounding box center [412, 308] width 98 height 29
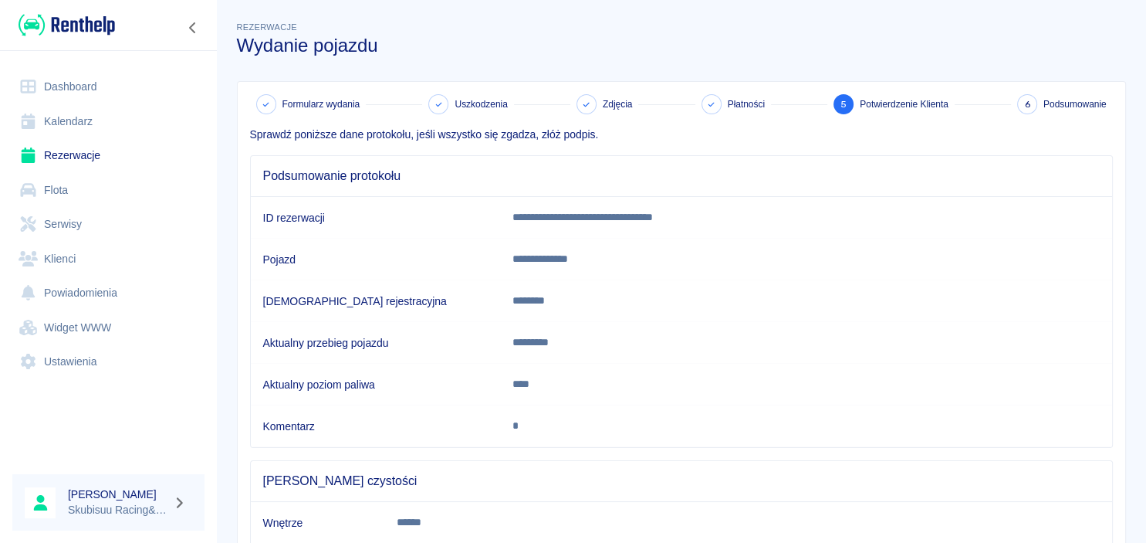
scroll to position [145, 0]
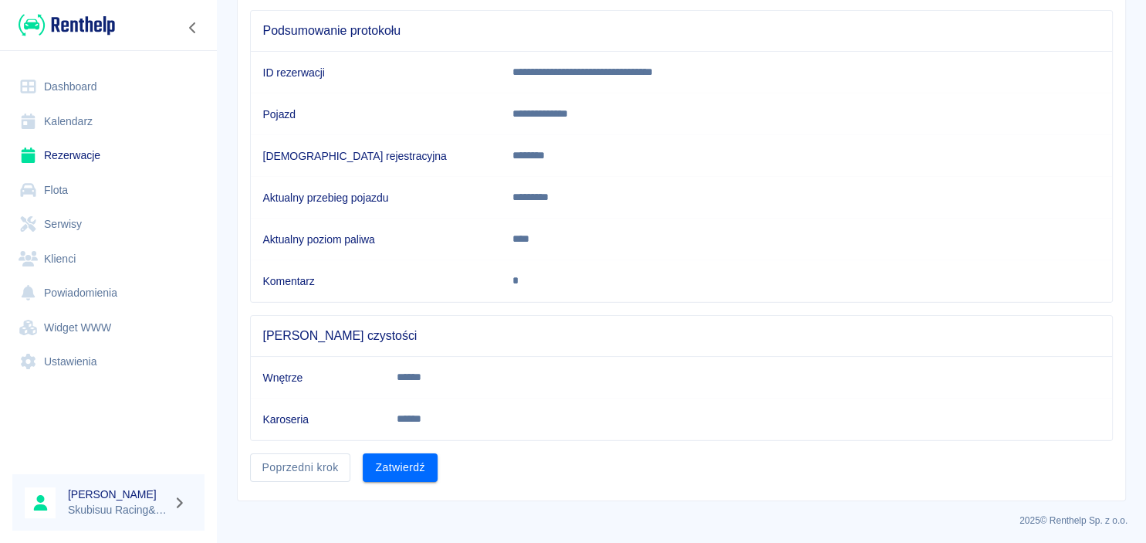
click at [396, 461] on button "Zatwierdź" at bounding box center [400, 467] width 74 height 29
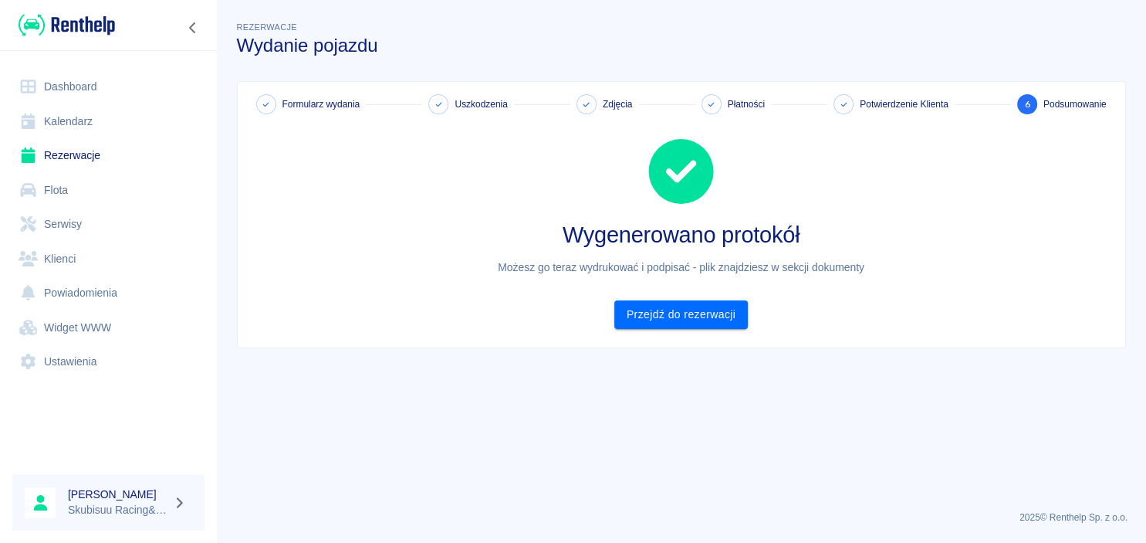
click at [687, 344] on div "Formularz wydania Uszkodzenia Zdjęcia Płatności Potwierdzenie Klienta 6 Podsumo…" at bounding box center [681, 214] width 887 height 265
click at [698, 313] on link "Przejdź do rezerwacji" at bounding box center [681, 314] width 134 height 29
